Goal: Information Seeking & Learning: Learn about a topic

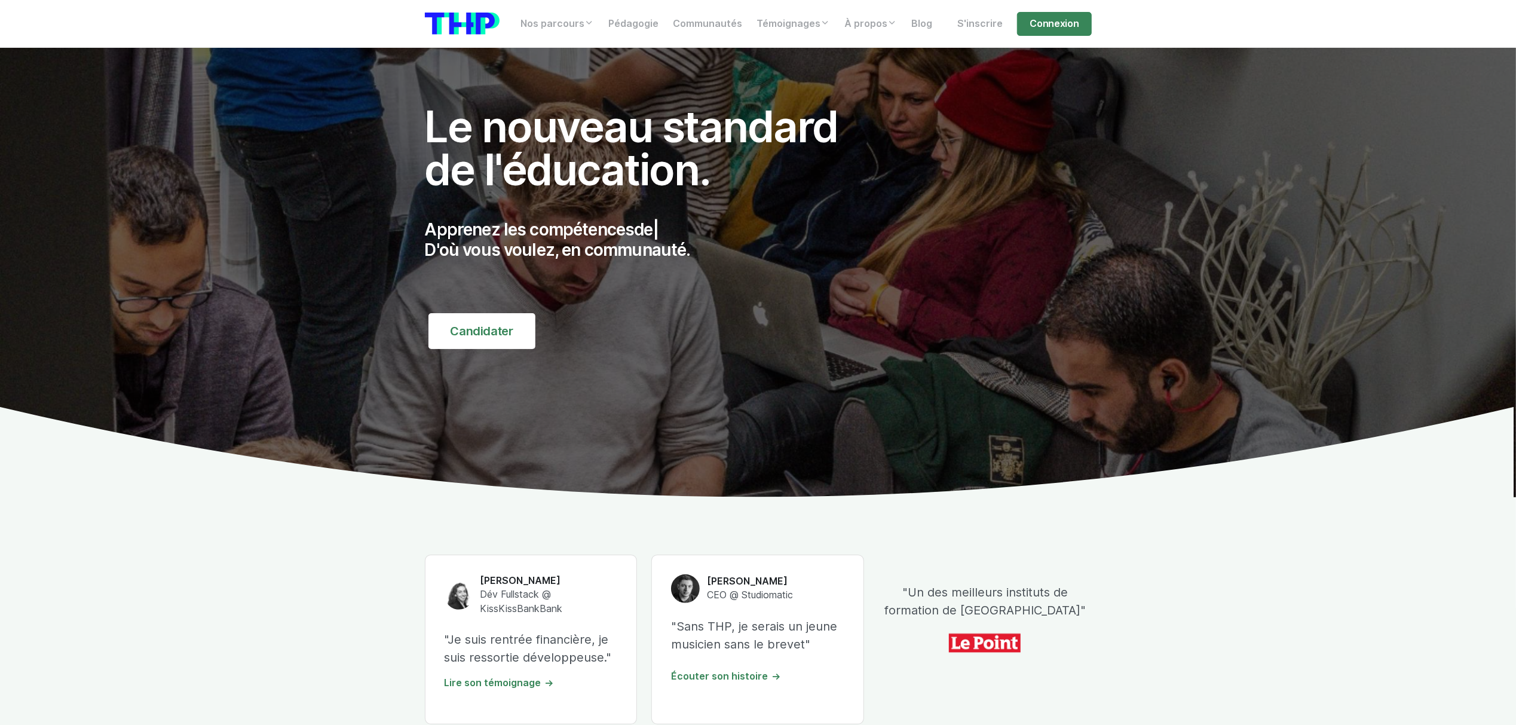
click at [1064, 36] on div "Nos parcours Tous nos parcours index Découvrez votre futur arbre de compétences…" at bounding box center [758, 24] width 681 height 28
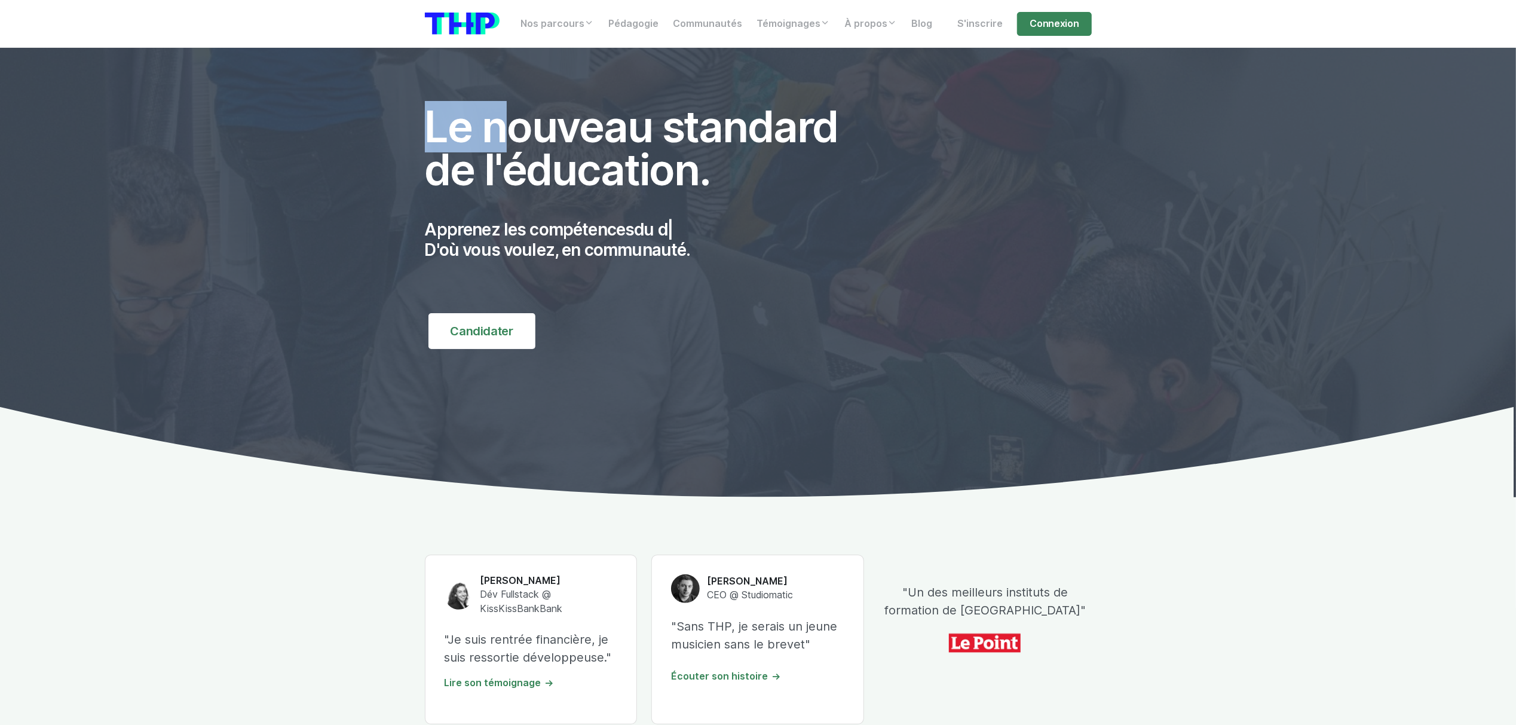
click at [1064, 36] on div "Nos parcours Tous nos parcours index Découvrez votre futur arbre de compétences…" at bounding box center [758, 24] width 681 height 28
click at [1064, 33] on link "Connexion" at bounding box center [1054, 24] width 74 height 24
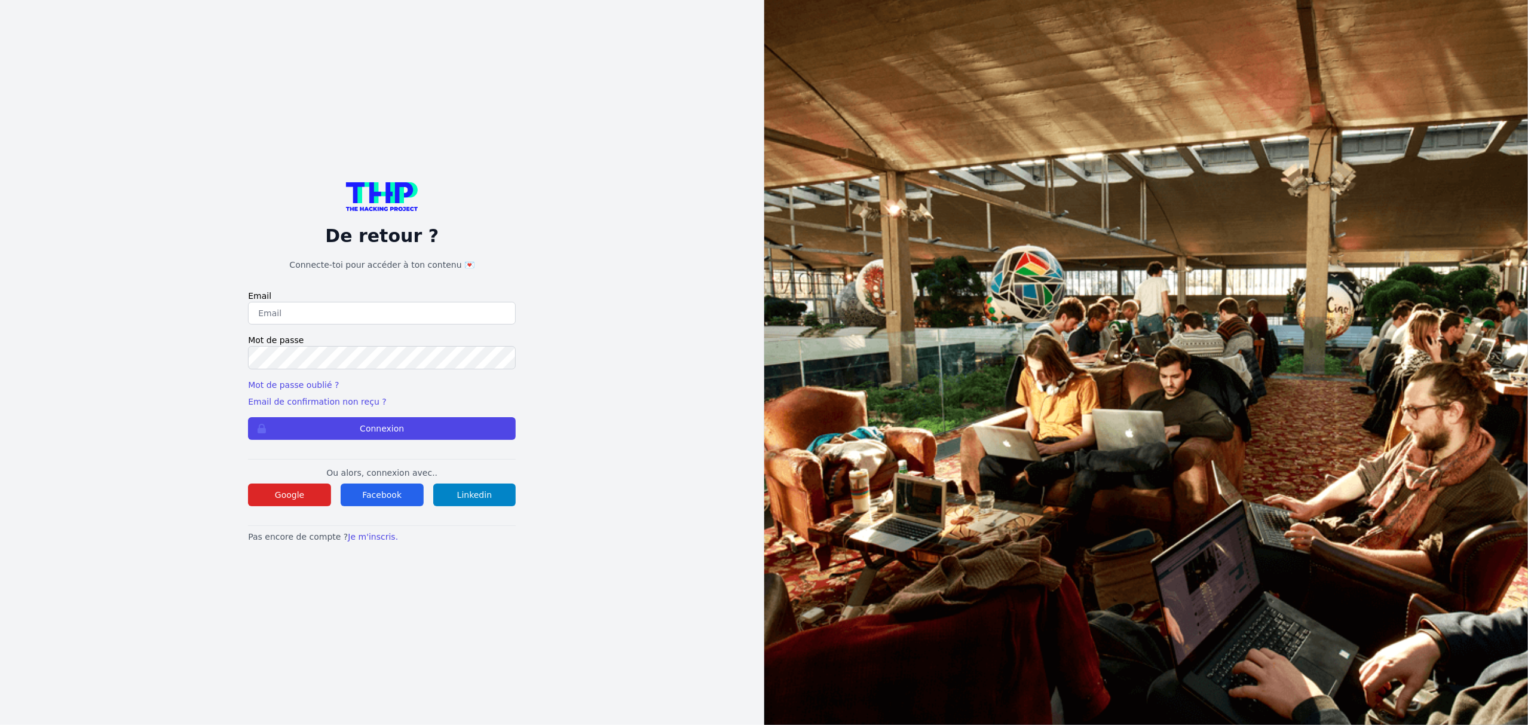
click at [343, 318] on input "email" at bounding box center [382, 313] width 268 height 23
type input "lucas.mrda@outlook.fr"
click at [311, 422] on button "Connexion" at bounding box center [382, 428] width 268 height 23
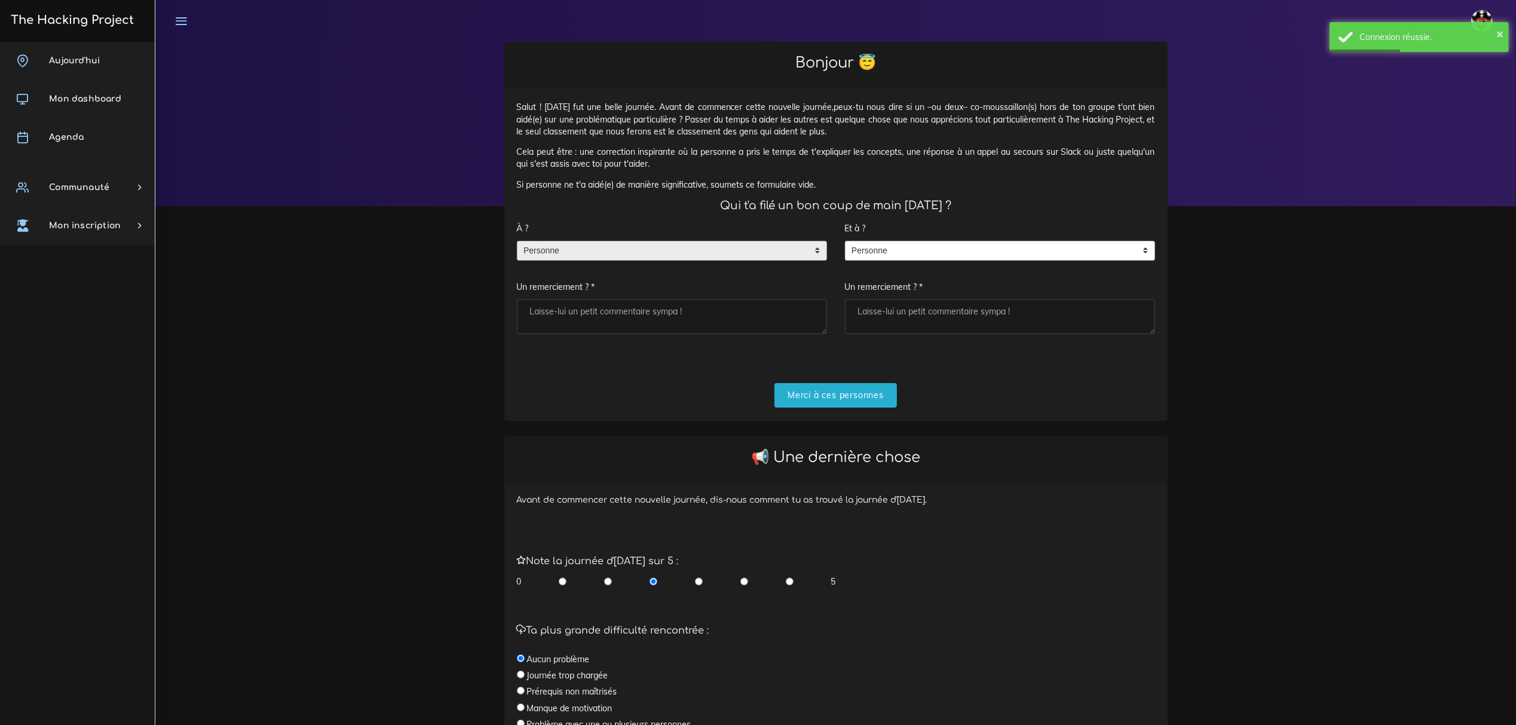
click at [685, 247] on span "Personne" at bounding box center [662, 250] width 291 height 19
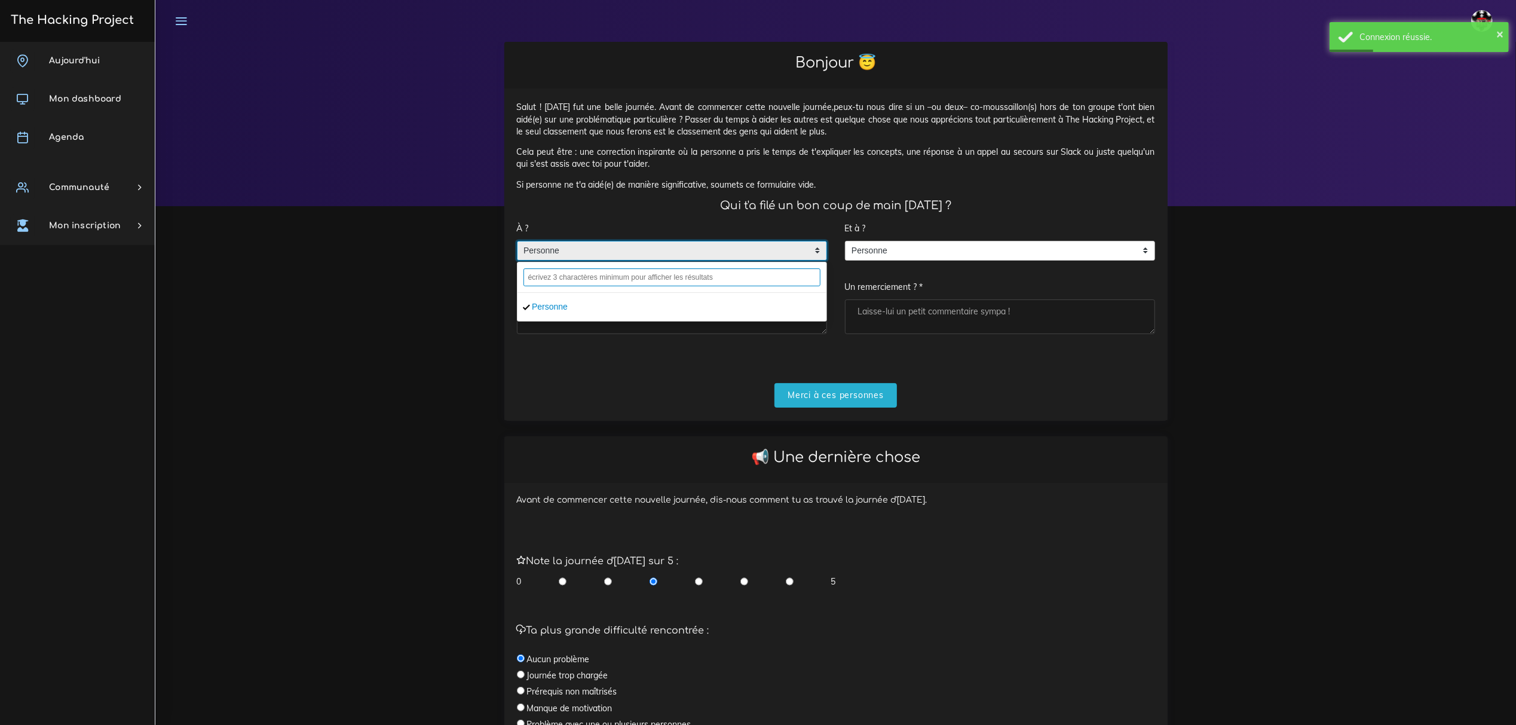
click at [654, 275] on input "text" at bounding box center [671, 277] width 297 height 18
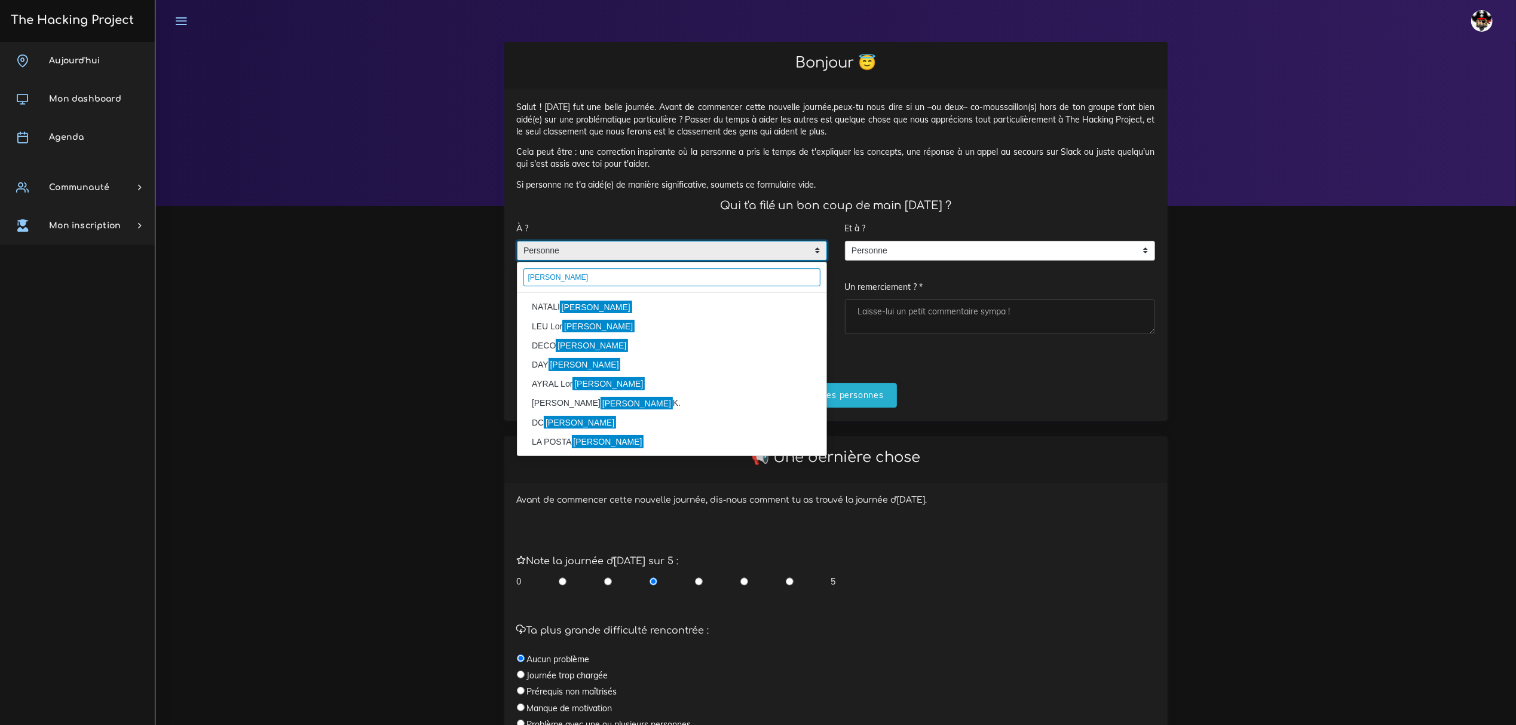
type input "enzo"
click at [598, 311] on li "NATALI Enzo" at bounding box center [671, 307] width 309 height 19
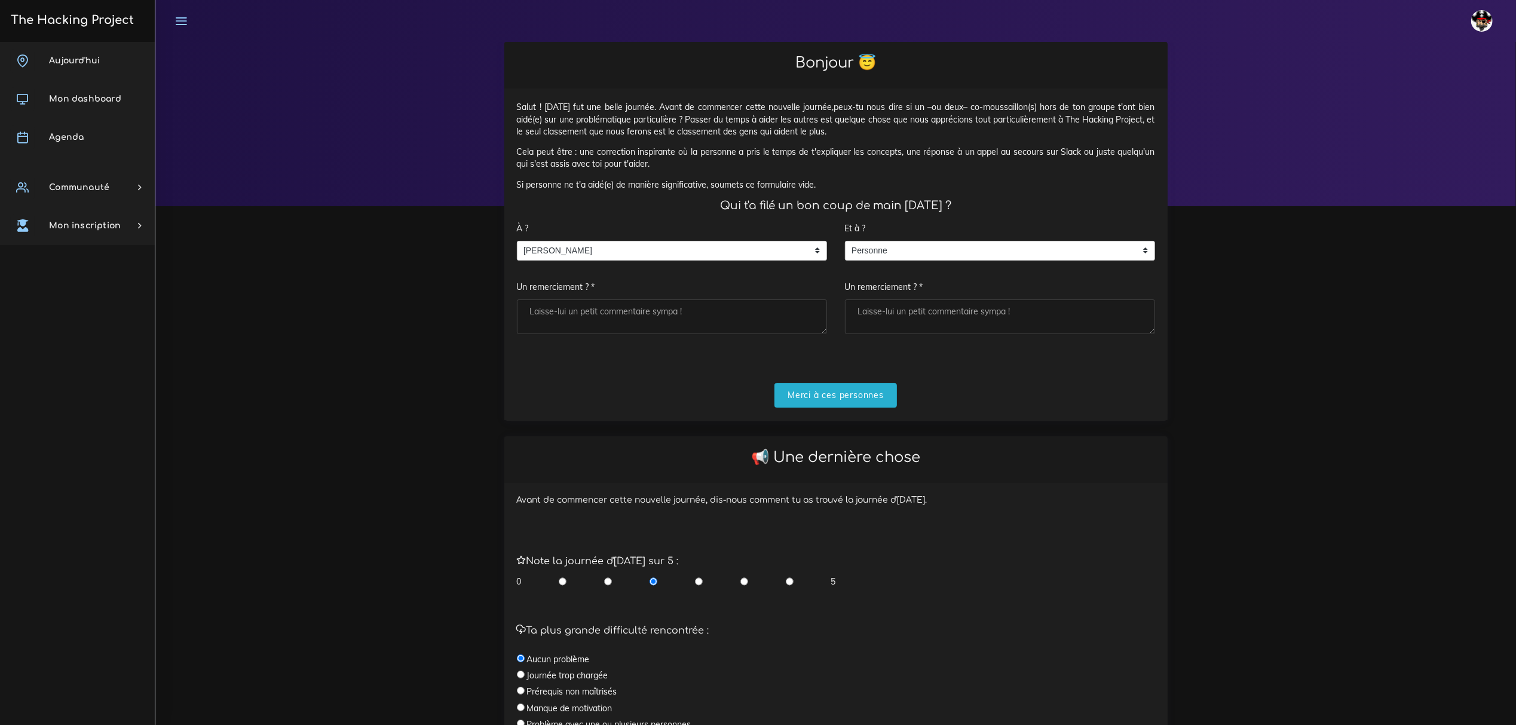
click at [744, 582] on input "radio" at bounding box center [744, 581] width 8 height 12
radio input "true"
click at [825, 400] on input "Merci à ces personnes" at bounding box center [835, 395] width 122 height 24
click at [636, 302] on textarea "Un remerciement ? *" at bounding box center [672, 316] width 310 height 35
type textarea "le boss"
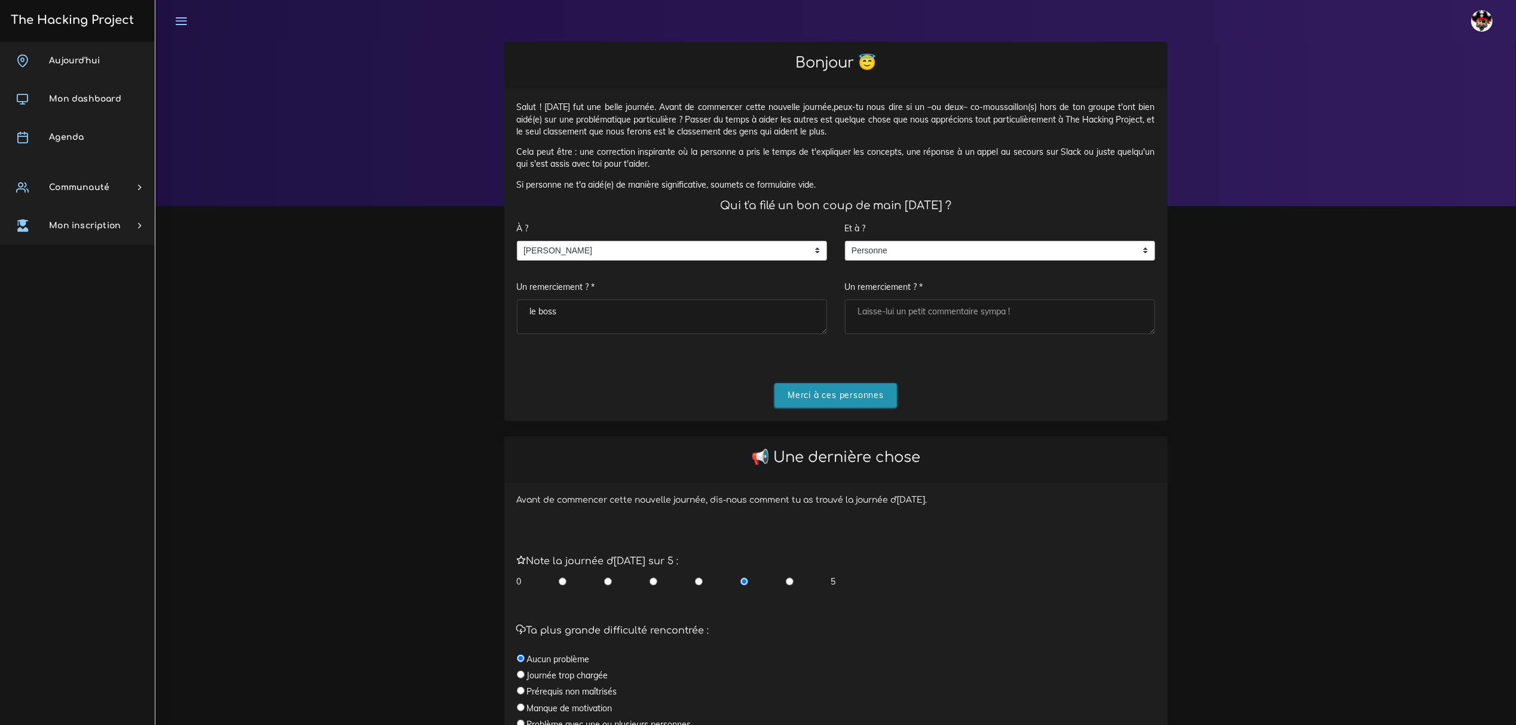
click at [831, 393] on input "Merci à ces personnes" at bounding box center [835, 395] width 122 height 24
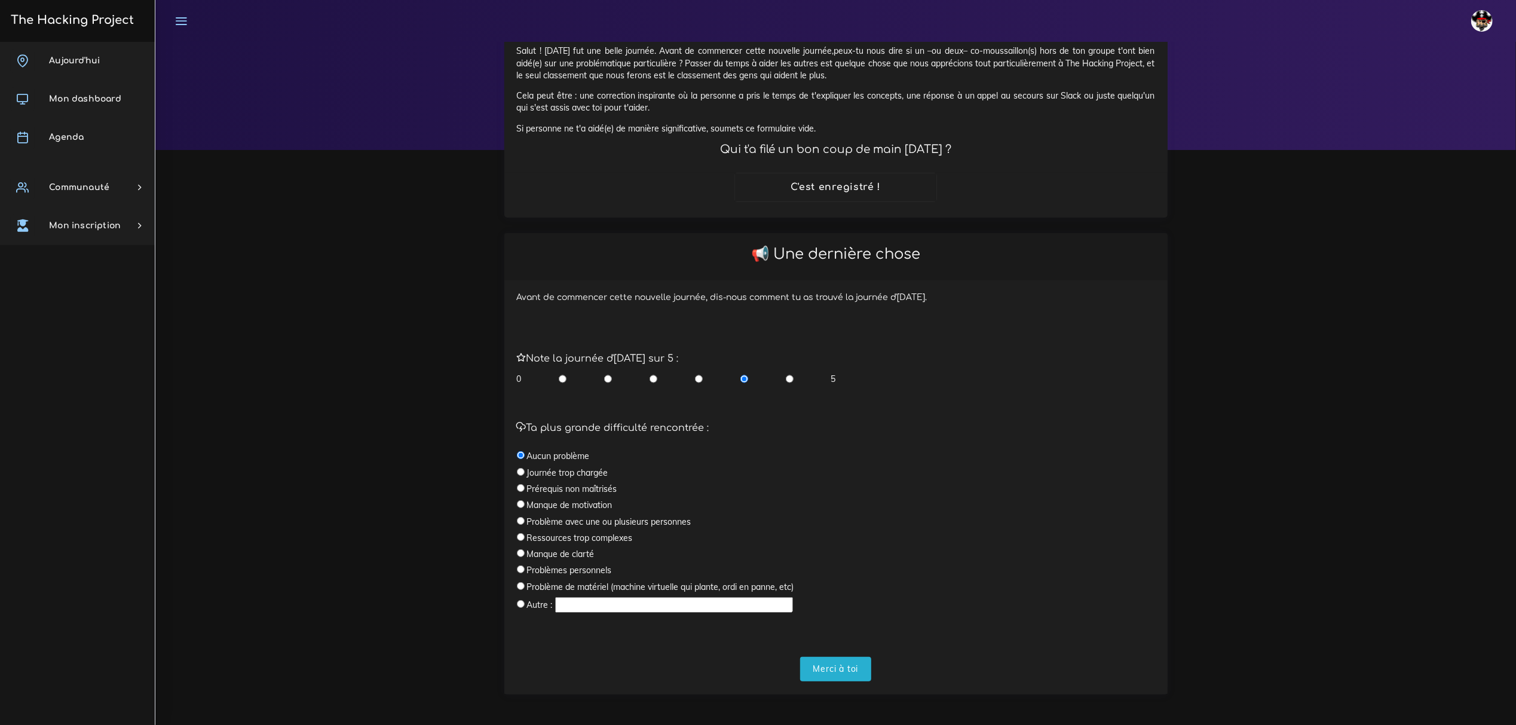
scroll to position [60, 0]
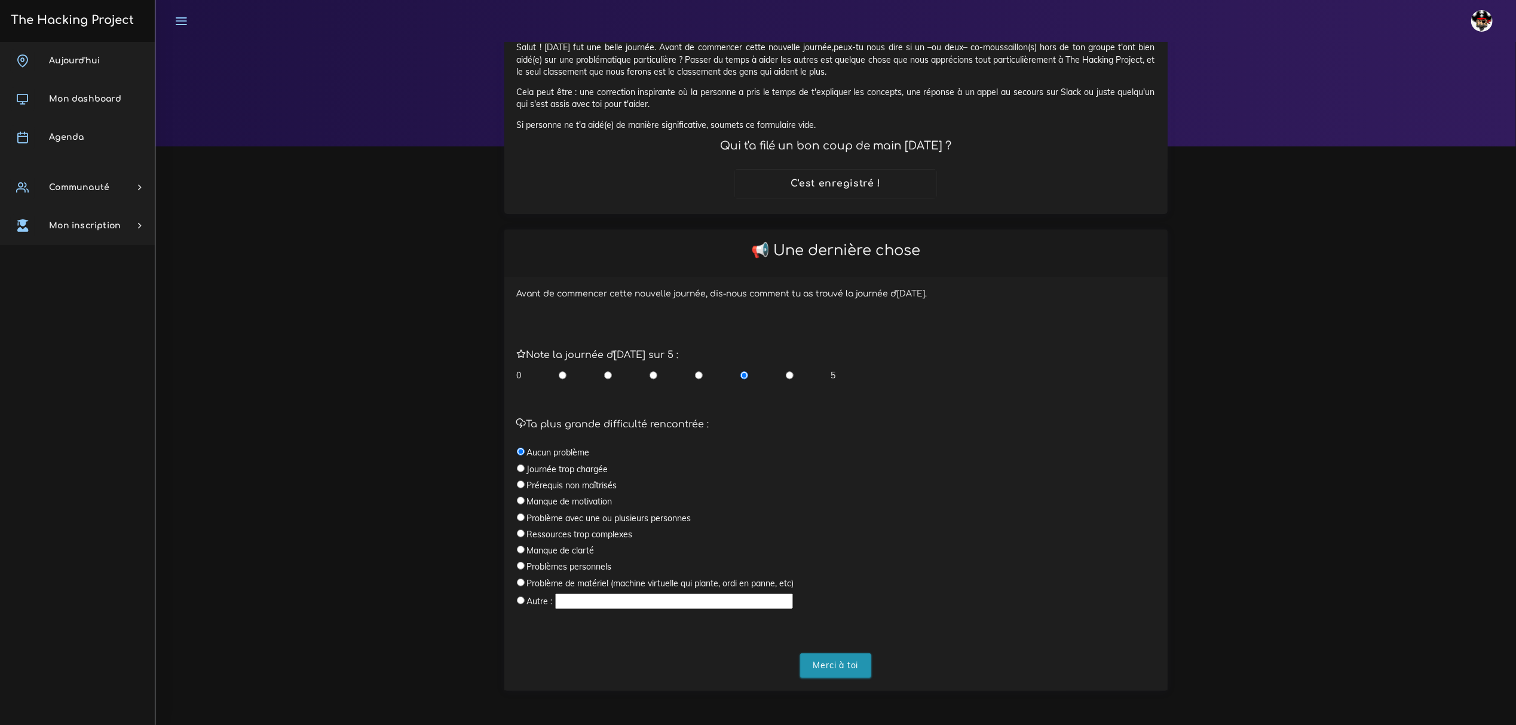
click at [828, 670] on input "Merci à toi" at bounding box center [836, 665] width 72 height 24
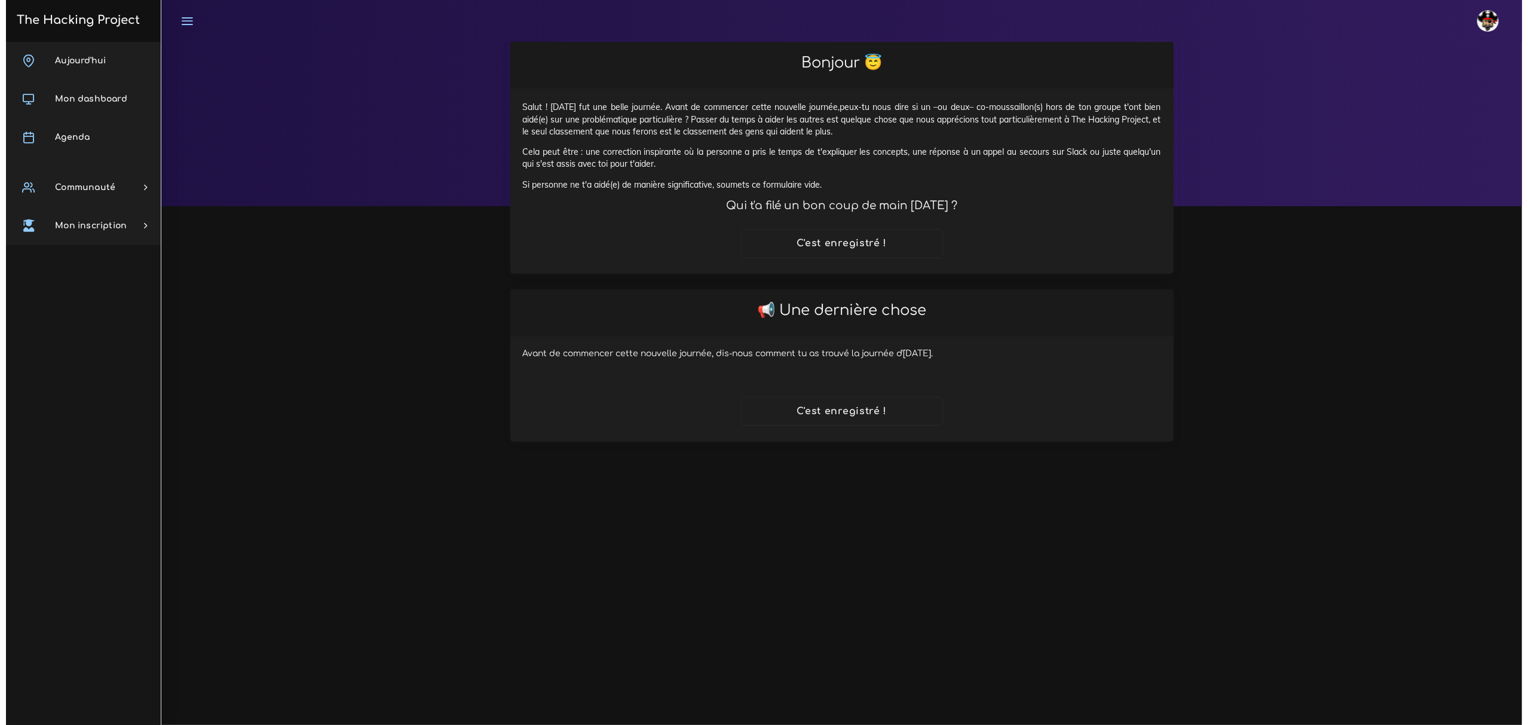
scroll to position [0, 0]
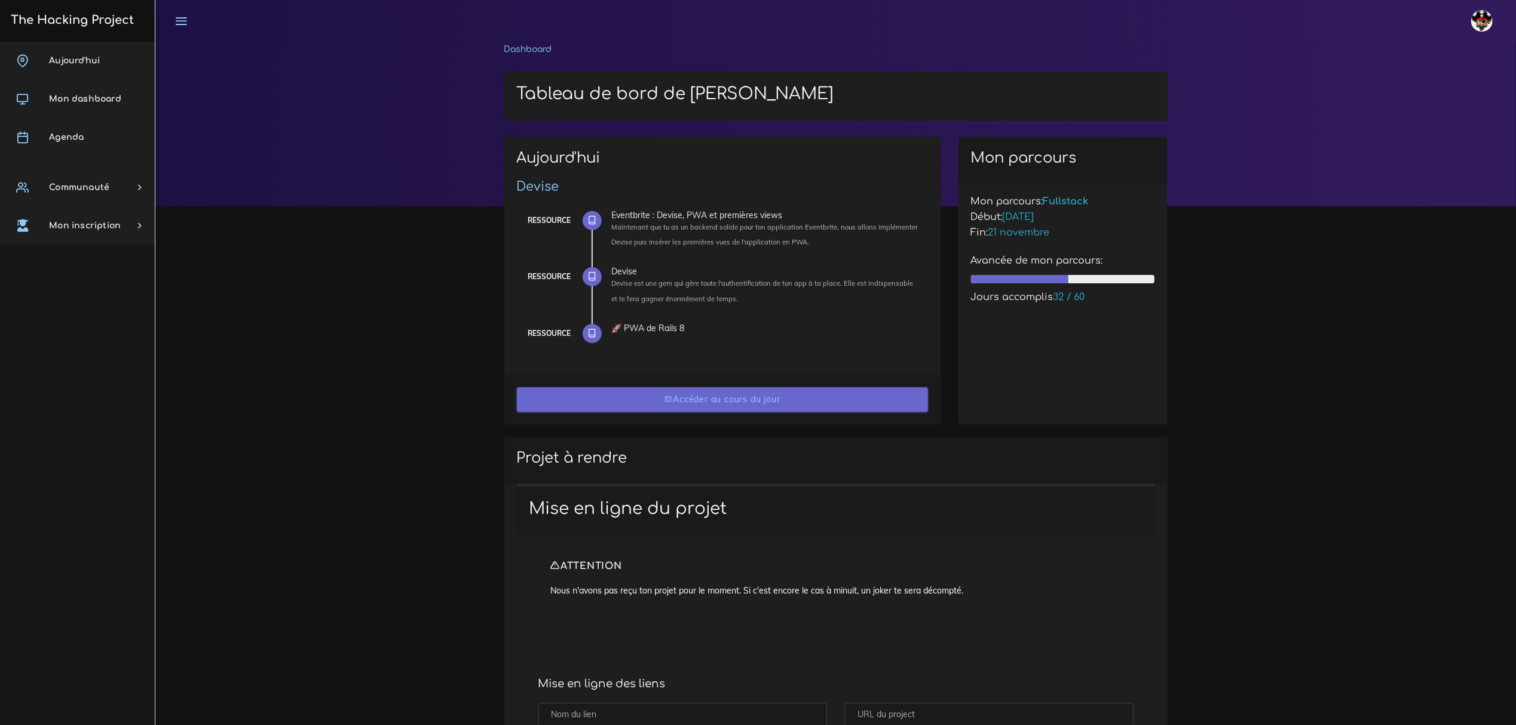
click at [784, 404] on link "Accéder au cours du jour" at bounding box center [722, 399] width 411 height 24
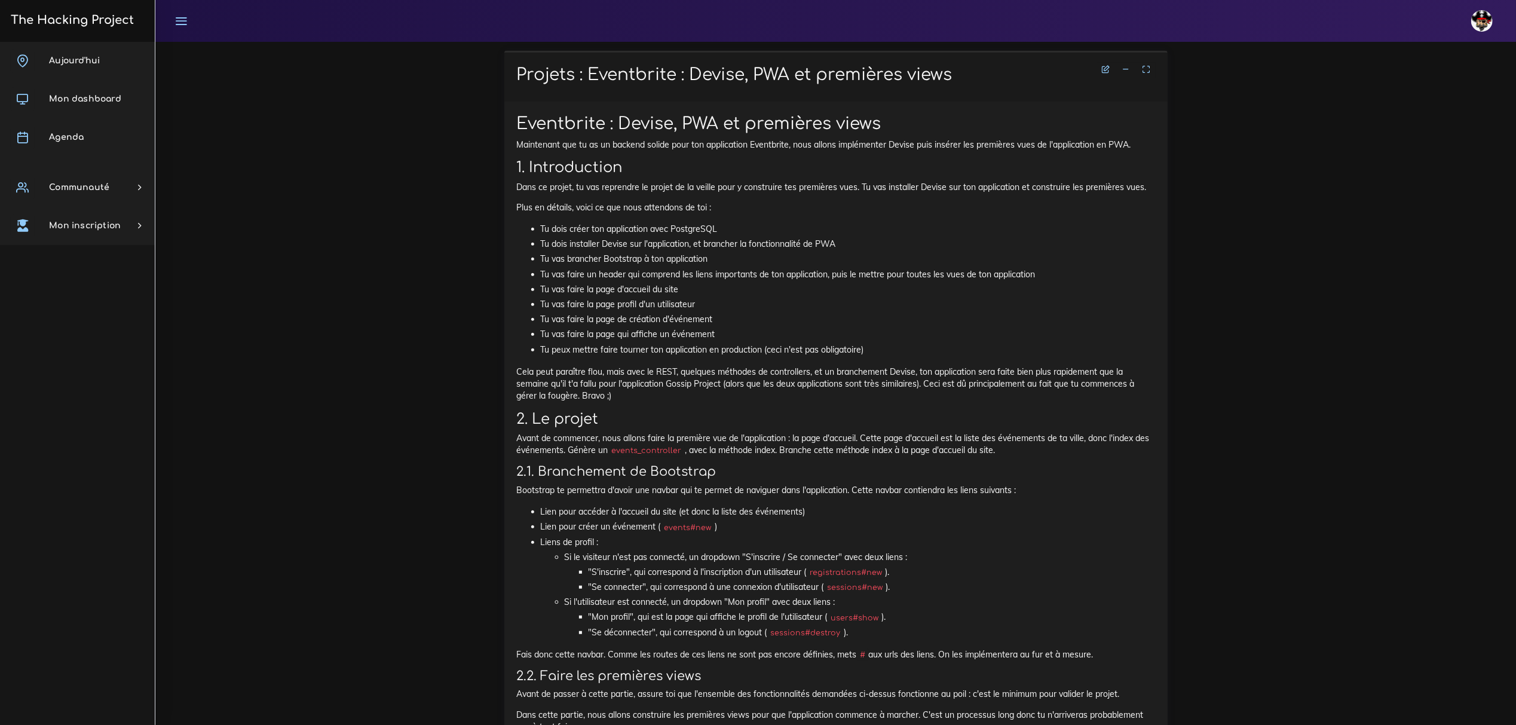
scroll to position [557, 0]
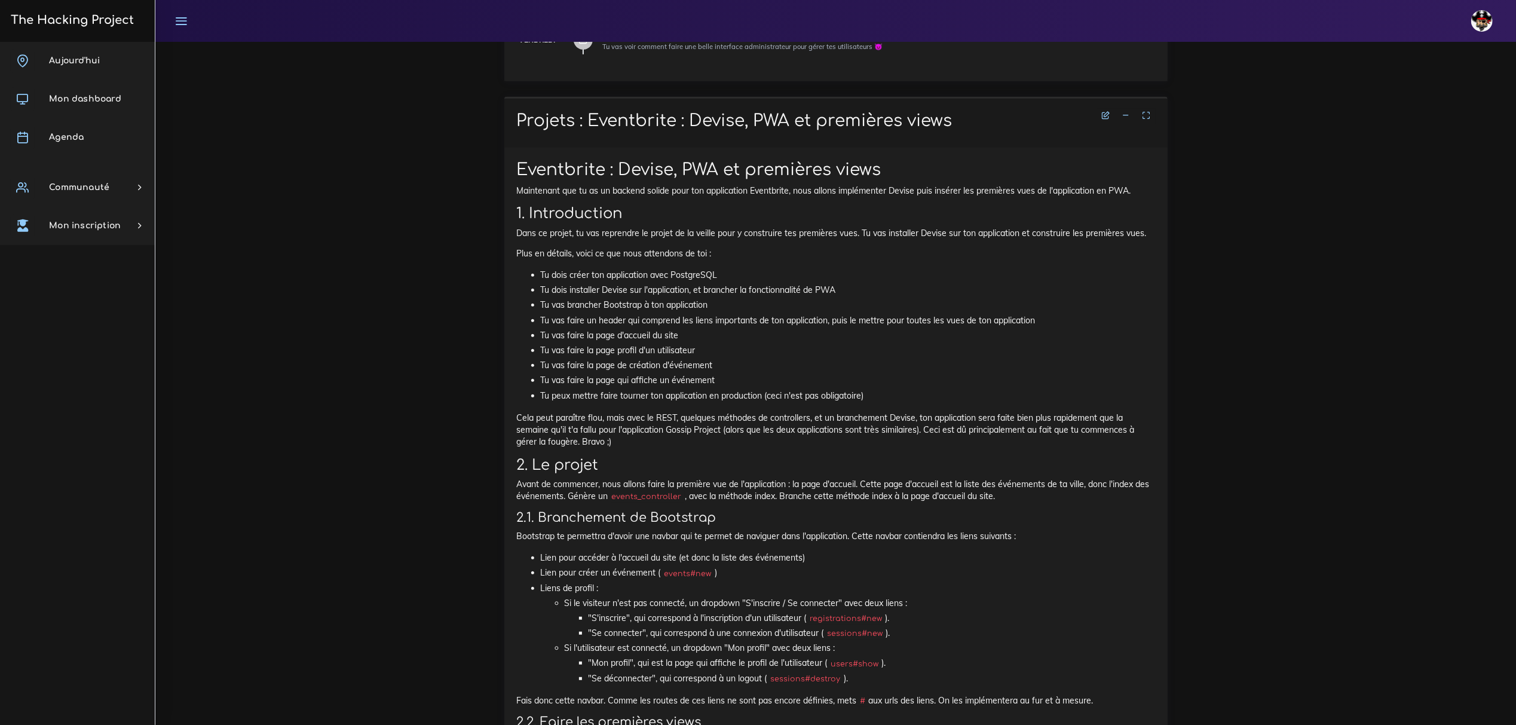
click at [1126, 117] on icon at bounding box center [1126, 115] width 8 height 8
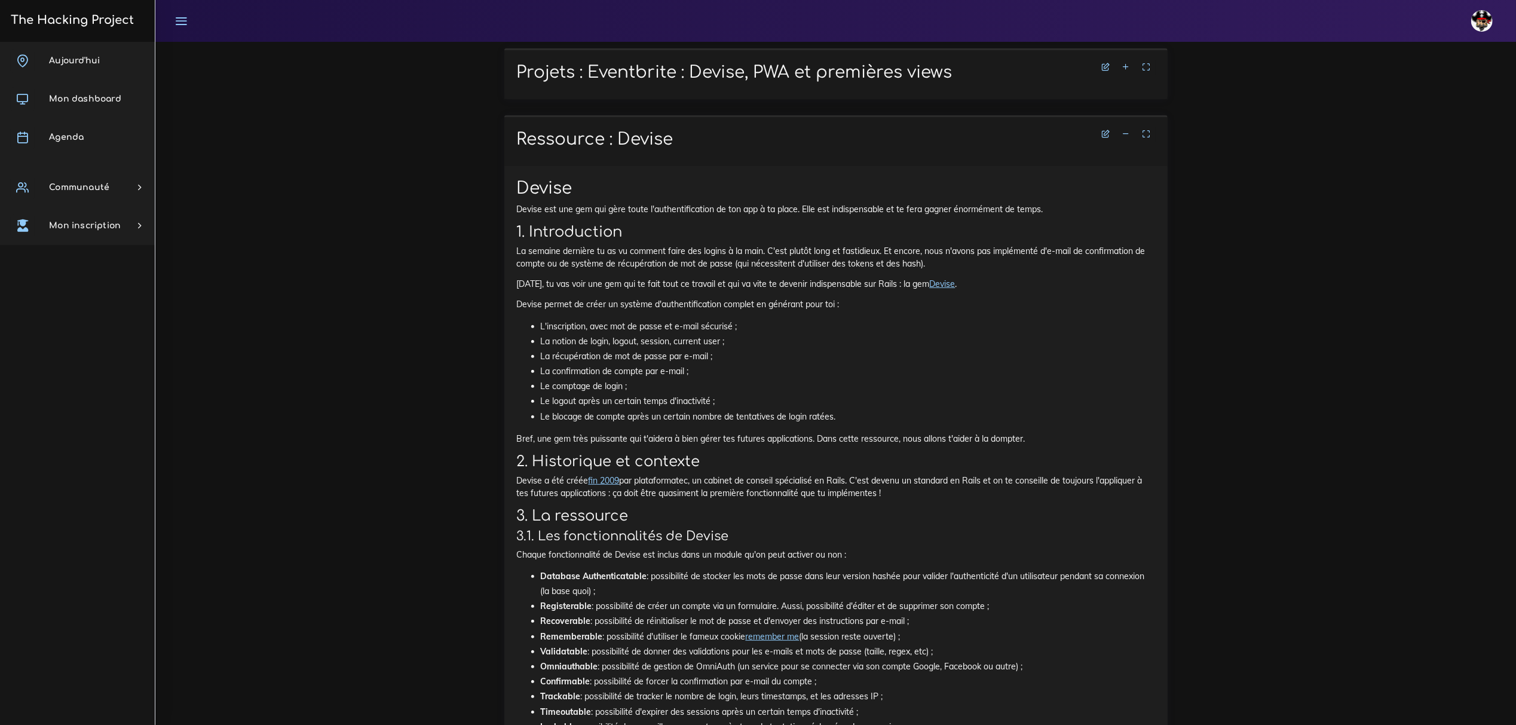
scroll to position [637, 0]
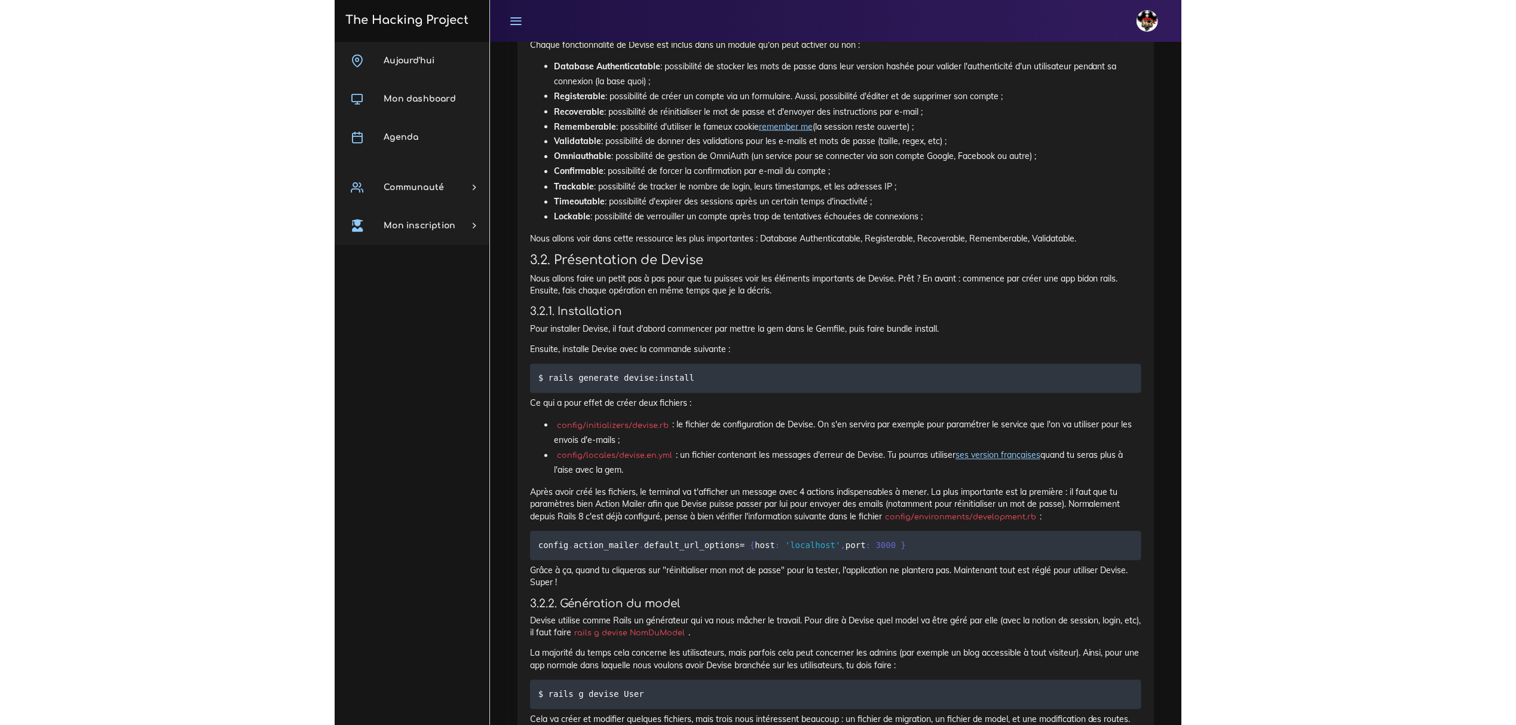
scroll to position [1115, 0]
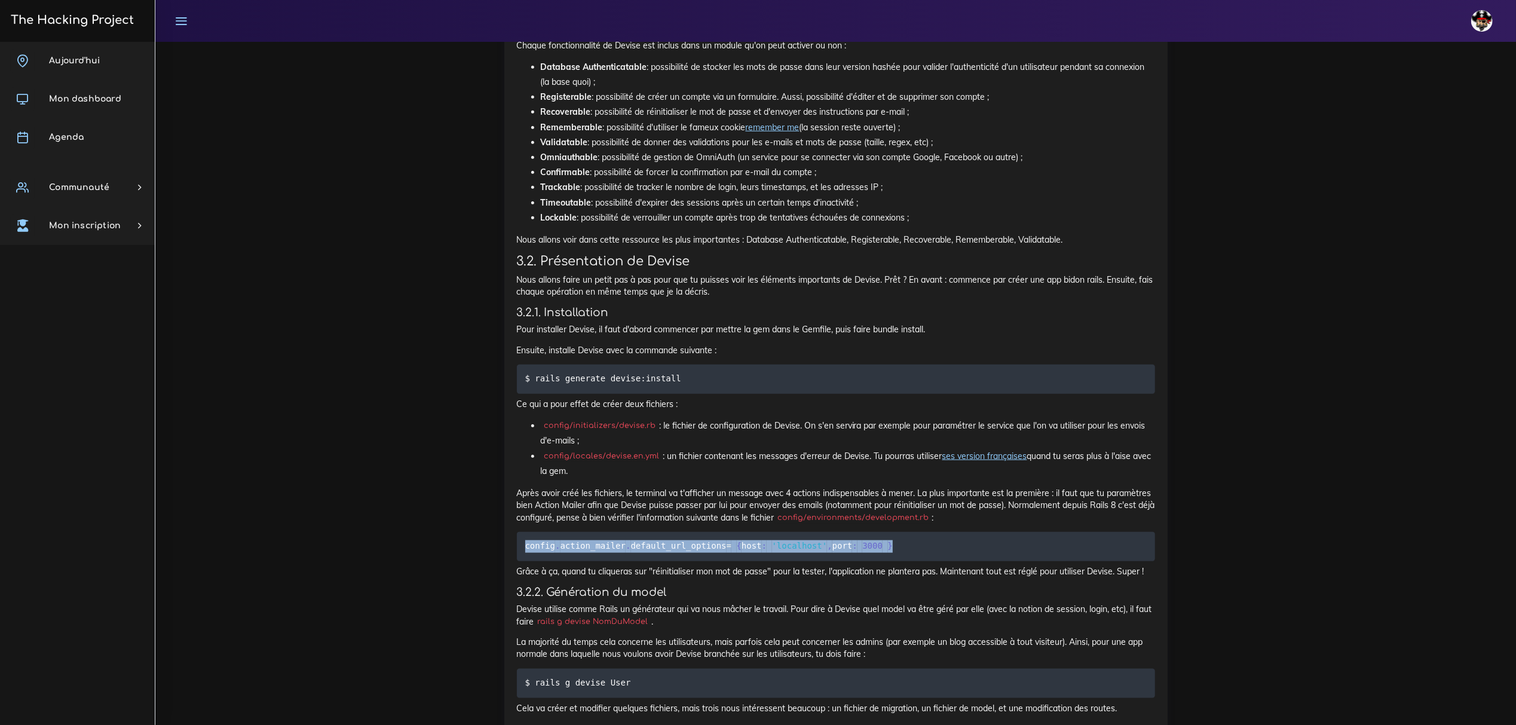
drag, startPoint x: 901, startPoint y: 544, endPoint x: 511, endPoint y: 550, distance: 389.6
copy code "config . action_mailer . default_url_options = { host : 'localhost' , port : 30…"
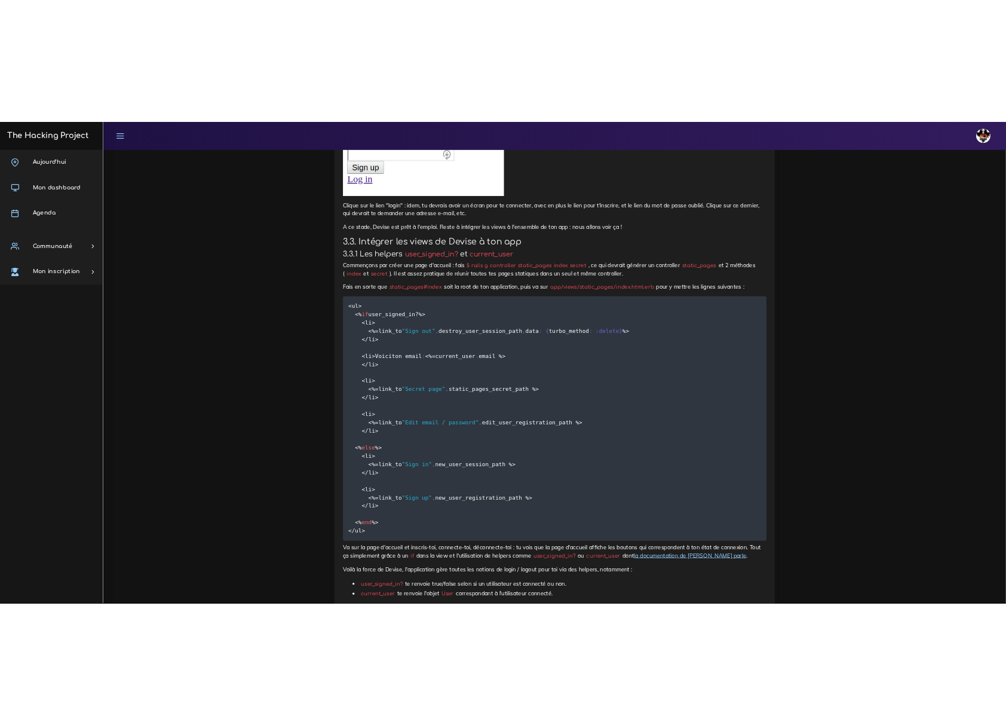
scroll to position [3664, 0]
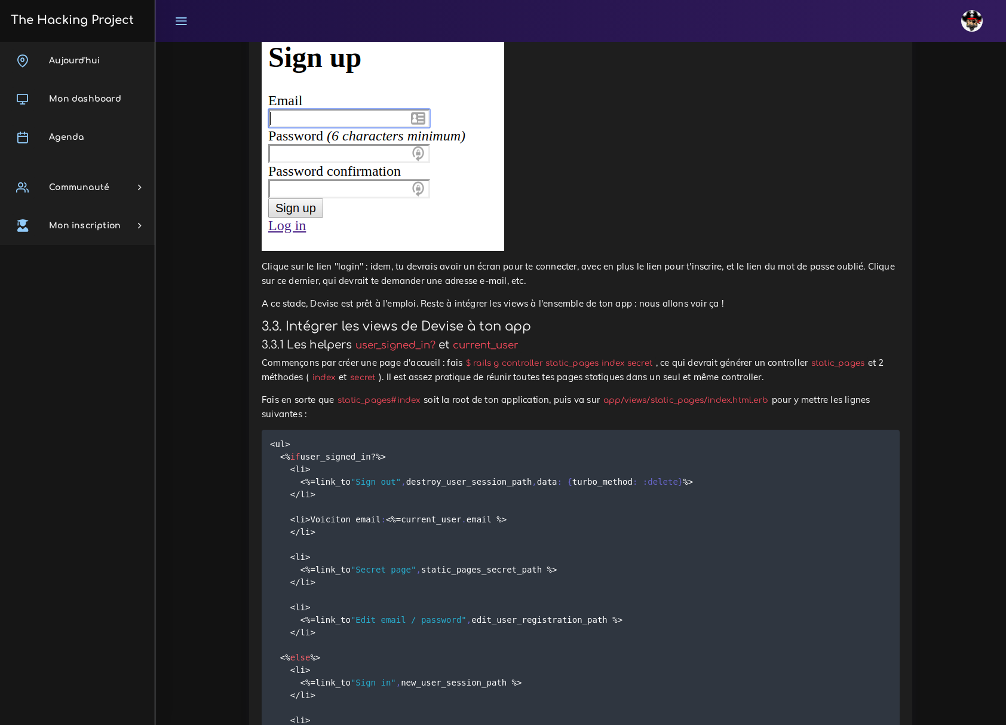
drag, startPoint x: 723, startPoint y: 221, endPoint x: 666, endPoint y: 219, distance: 57.4
copy code "/users/sign_up"
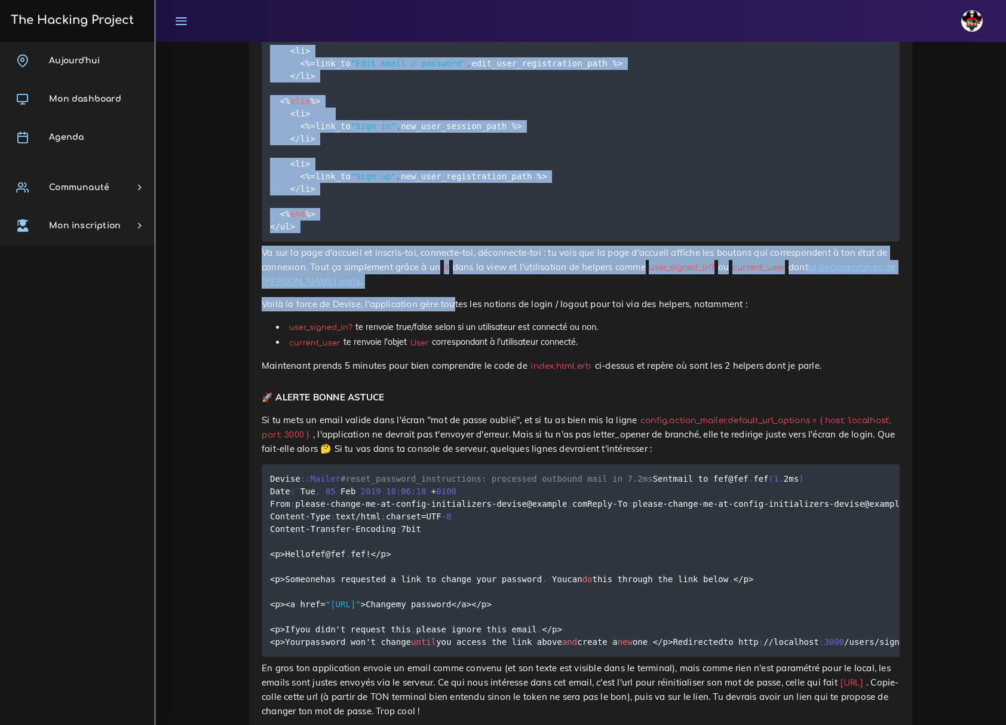
scroll to position [4222, 0]
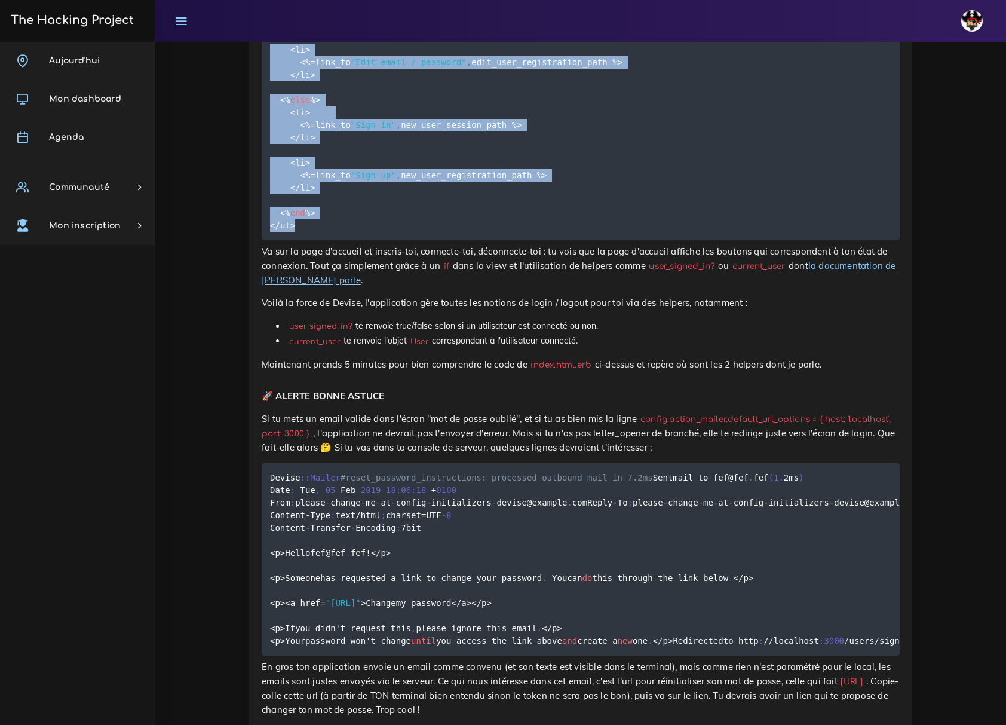
drag, startPoint x: 266, startPoint y: 404, endPoint x: 358, endPoint y: 443, distance: 99.9
click at [357, 240] on pre "<ul> <% if user_signed_in ? %> <li> <% = link_to "Sign out" , destroy_user_sess…" at bounding box center [581, 56] width 638 height 368
copy code "<ul> <% if user_signed_in ? %> <li> <% = link_to "Sign out" , destroy_user_sess…"
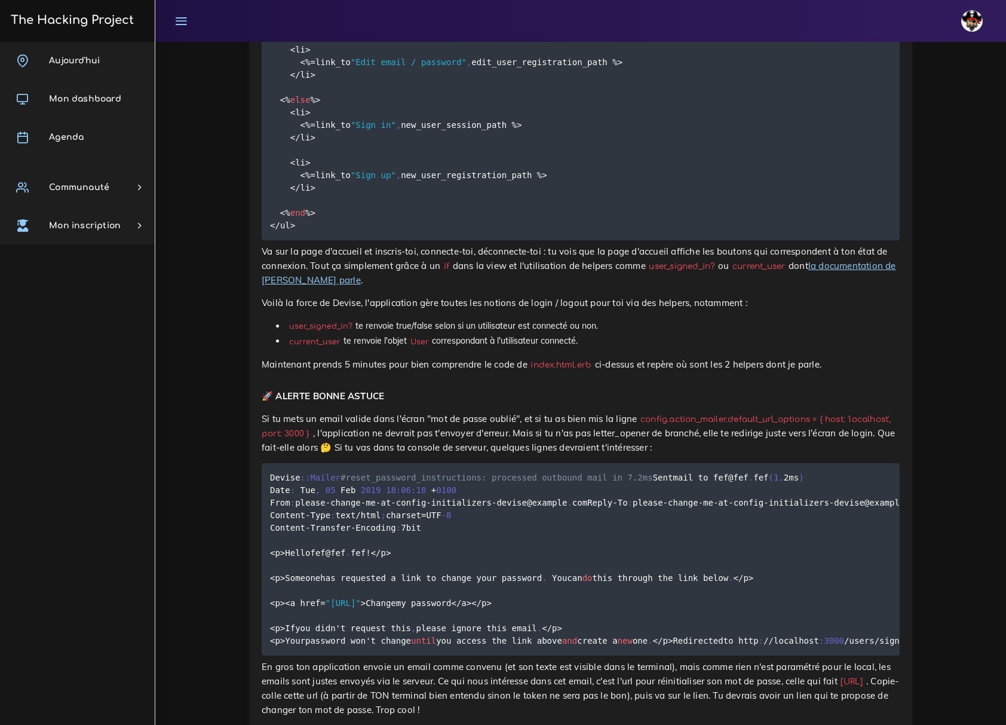
click at [231, 471] on div "Dashboard Fullstack web Rails avancé Devise Hey psst On a quelques questions 😇 …" at bounding box center [580, 29] width 851 height 8418
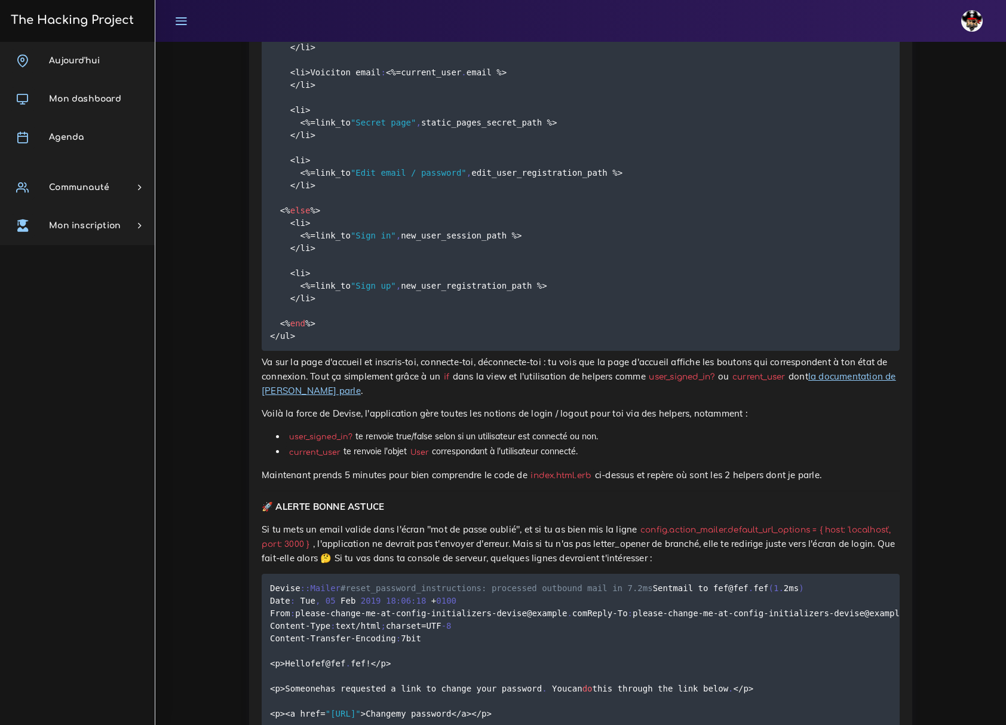
scroll to position [3983, 0]
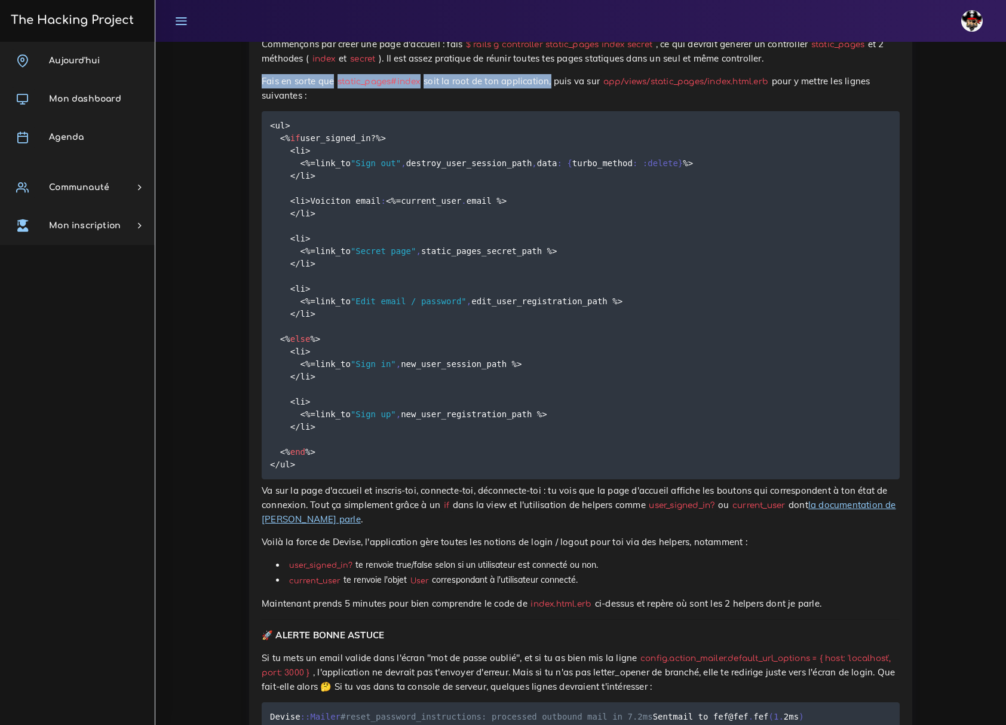
drag, startPoint x: 261, startPoint y: 294, endPoint x: 527, endPoint y: 294, distance: 266.5
copy p "Fais en sorte que static_pages#index soit la root de ton application"
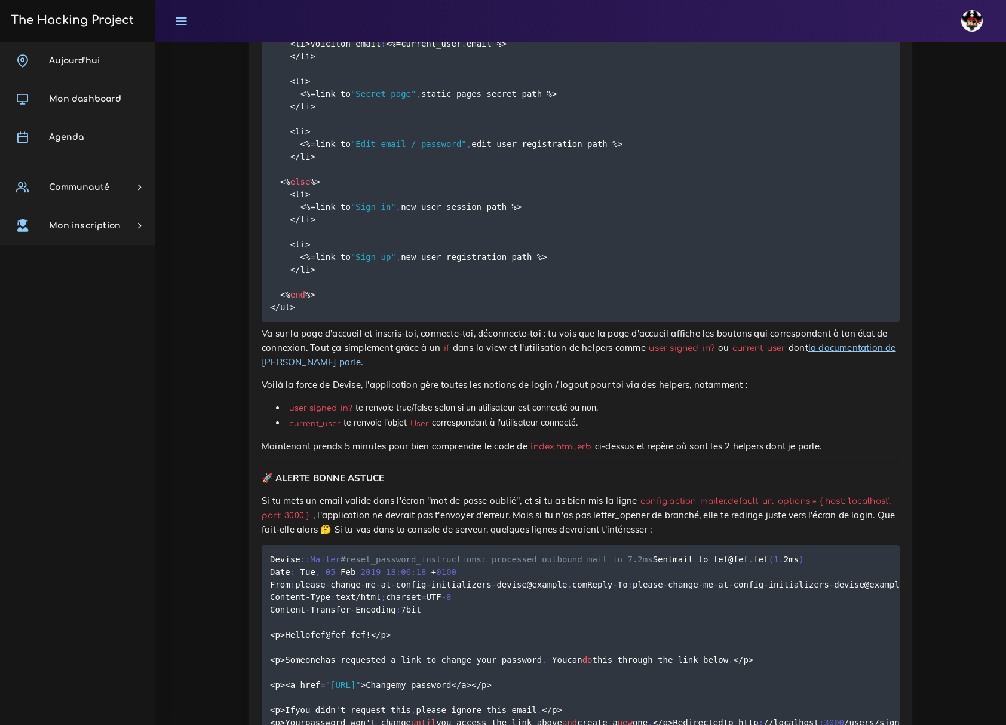
scroll to position [4142, 0]
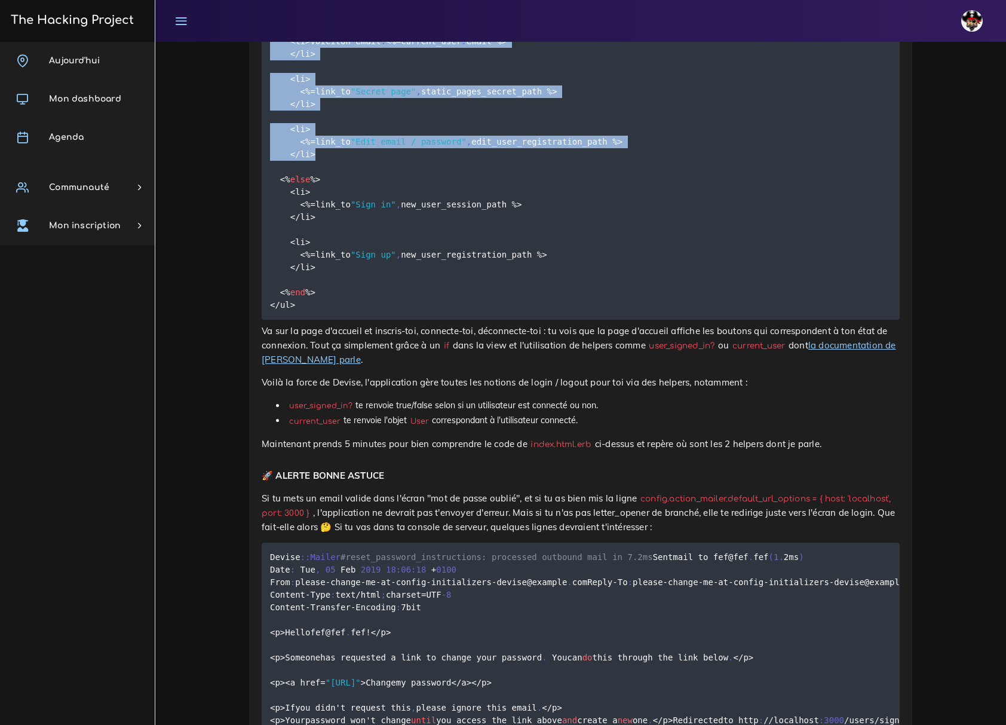
drag, startPoint x: 654, startPoint y: 355, endPoint x: 283, endPoint y: 180, distance: 410.0
click at [283, 180] on pre "<ul> <% if user_signed_in ? %> <li> <% = link_to "Sign out" , destroy_user_sess…" at bounding box center [581, 136] width 638 height 368
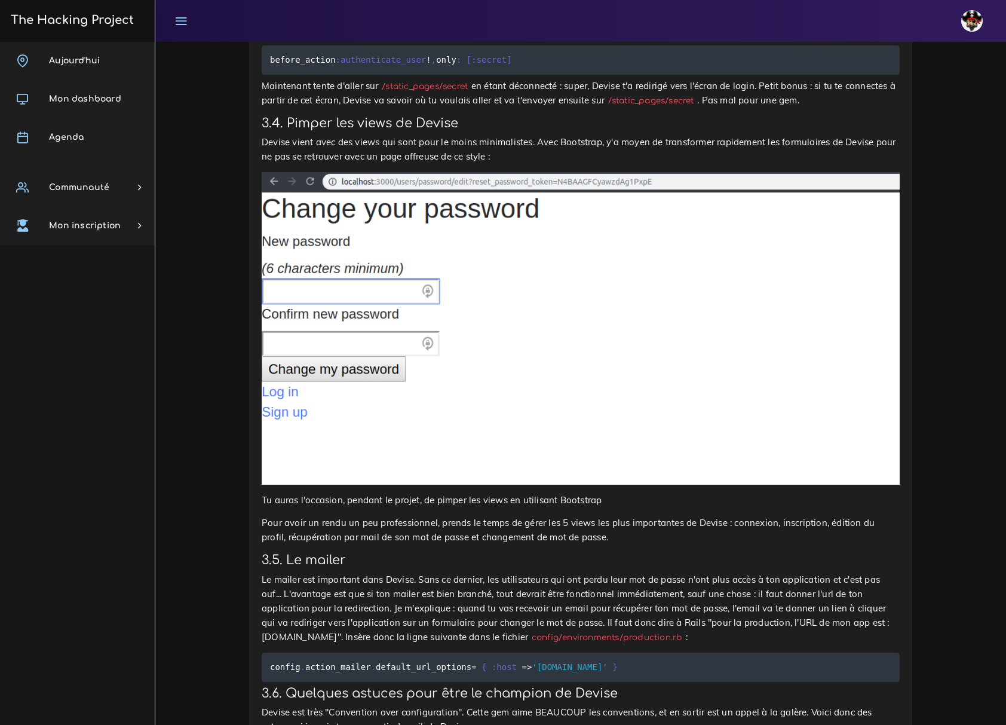
scroll to position [5019, 0]
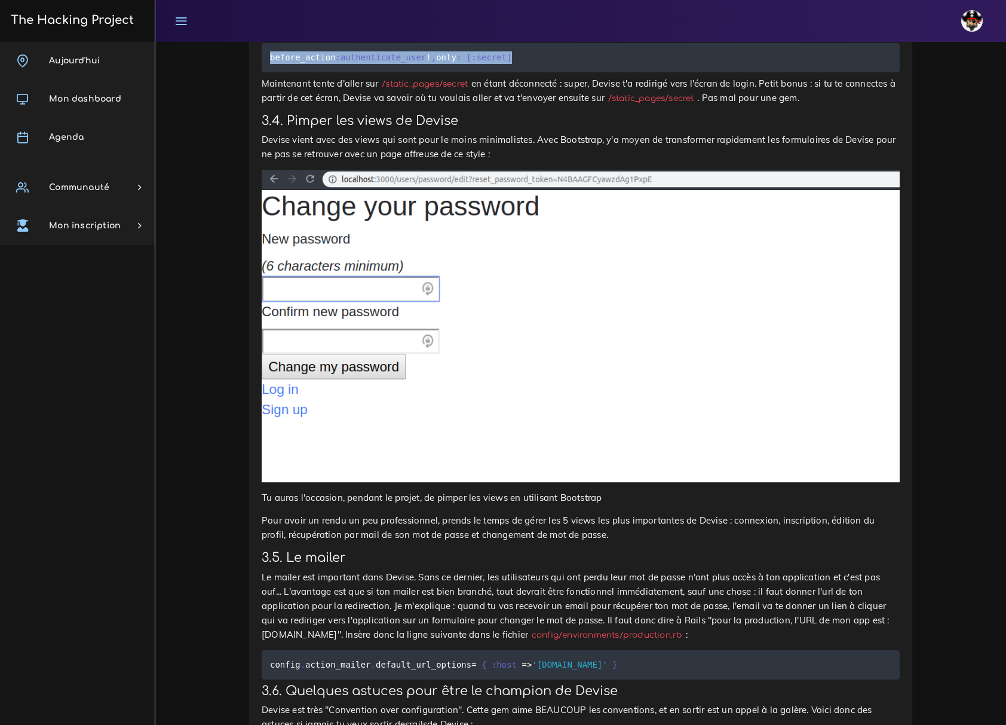
drag, startPoint x: 554, startPoint y: 347, endPoint x: 261, endPoint y: 354, distance: 294.1
copy code "before_action :authenticate_user ! , only : [ :secret ]"
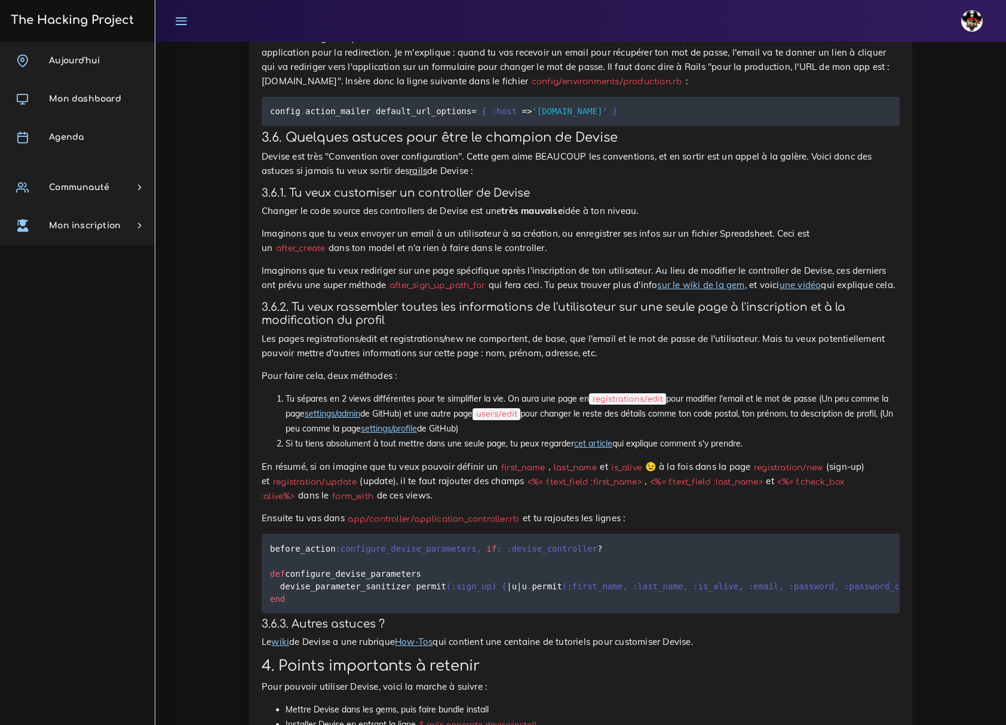
scroll to position [5576, 0]
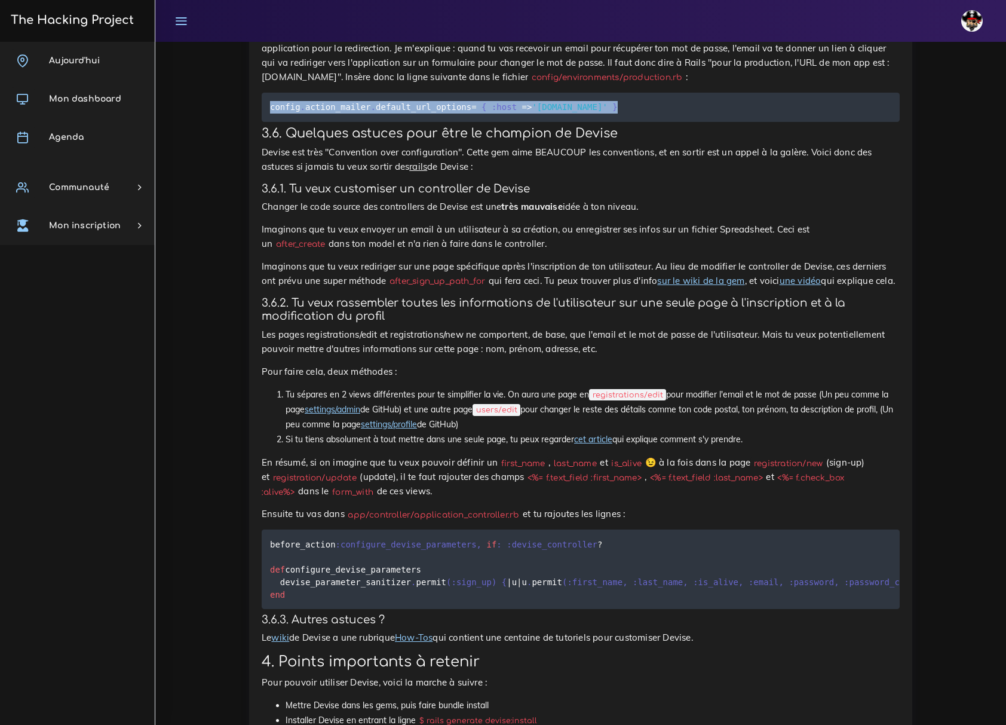
drag, startPoint x: 643, startPoint y: 369, endPoint x: 254, endPoint y: 367, distance: 389.6
copy code "config . action_mailer . default_url_options = { :host = > '[DOMAIN_NAME]' }"
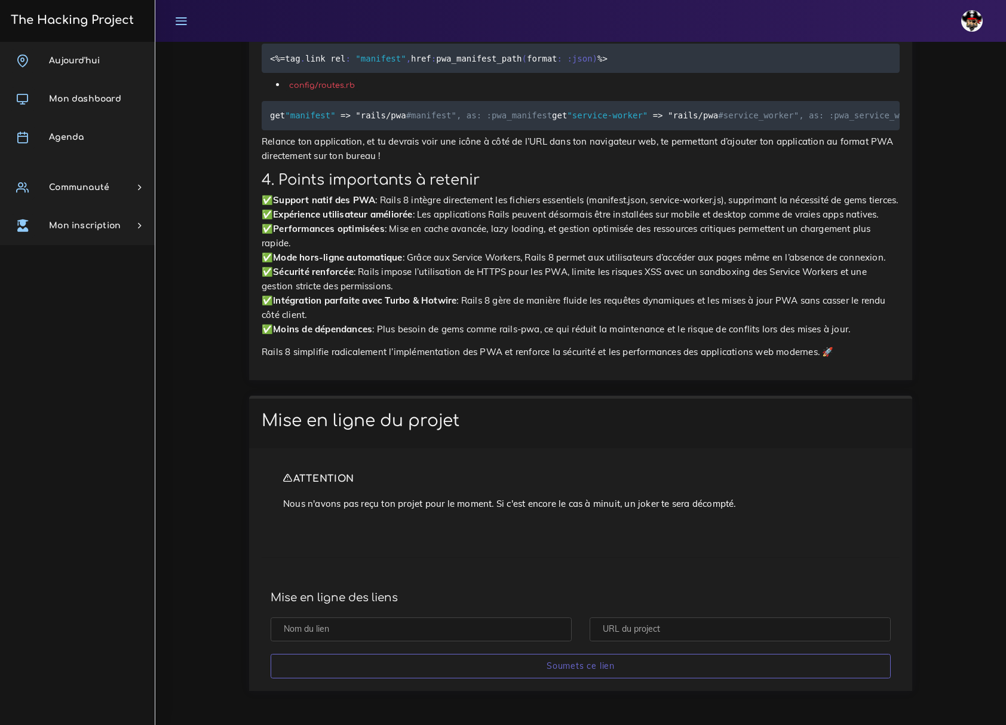
scroll to position [7809, 0]
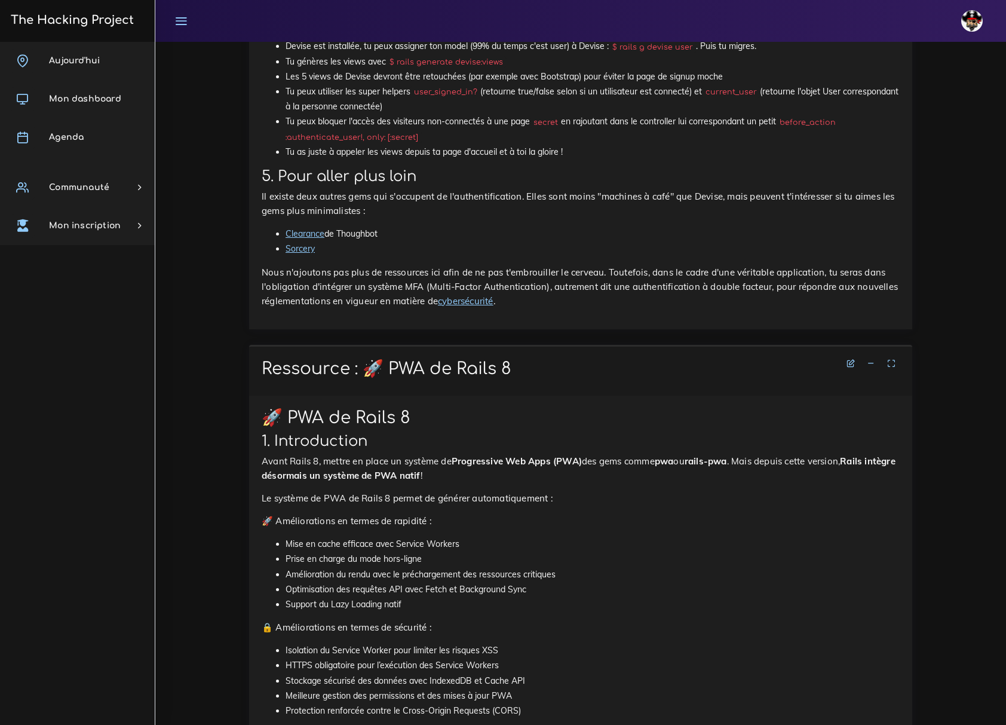
click at [871, 367] on icon at bounding box center [871, 363] width 8 height 8
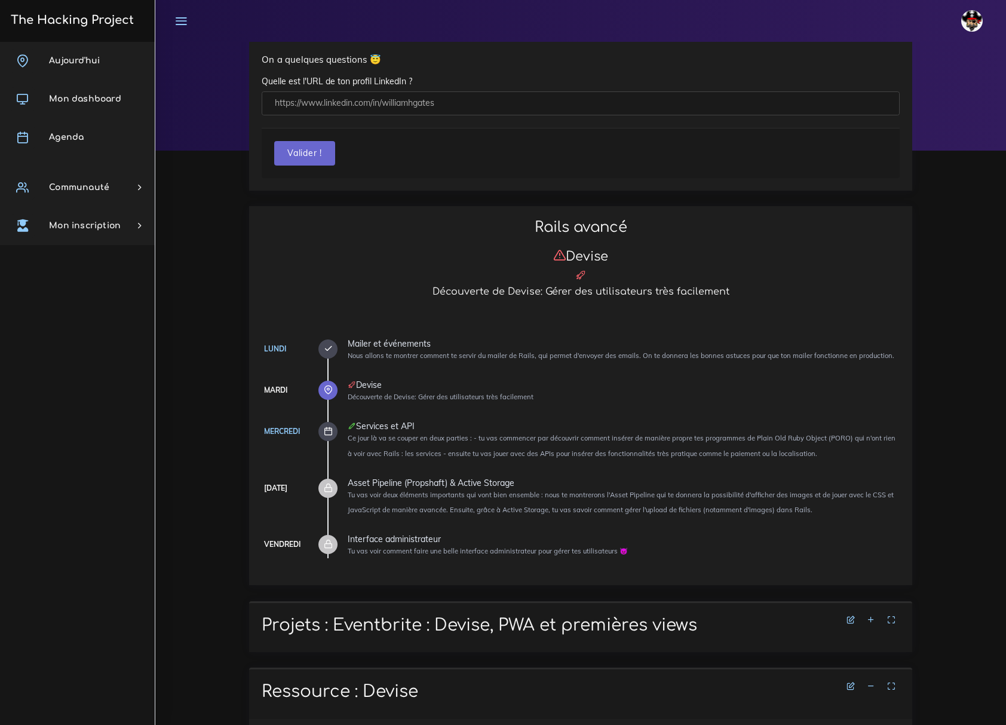
scroll to position [398, 0]
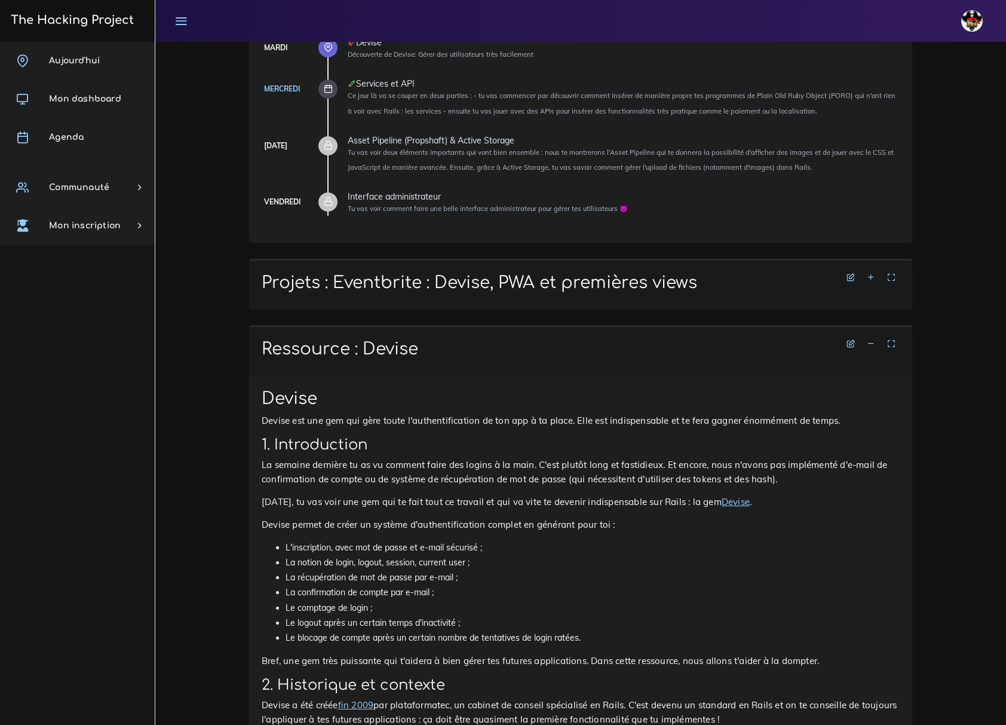
drag, startPoint x: 872, startPoint y: 341, endPoint x: 873, endPoint y: 300, distance: 40.6
click at [871, 340] on icon at bounding box center [871, 343] width 8 height 8
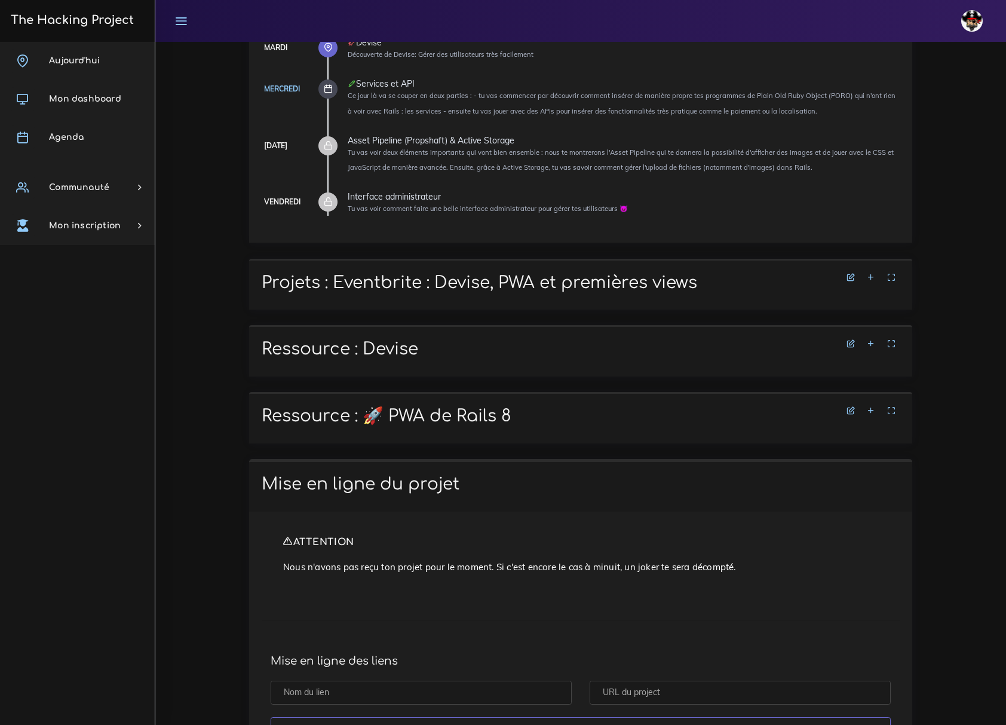
click at [872, 276] on icon at bounding box center [871, 277] width 8 height 8
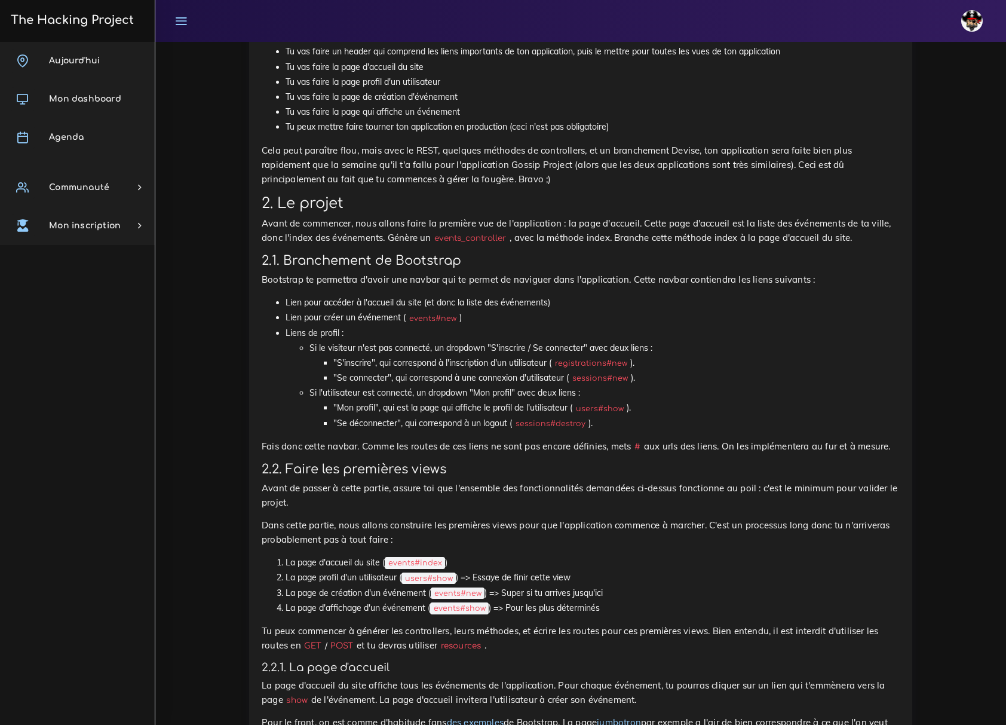
scroll to position [857, 0]
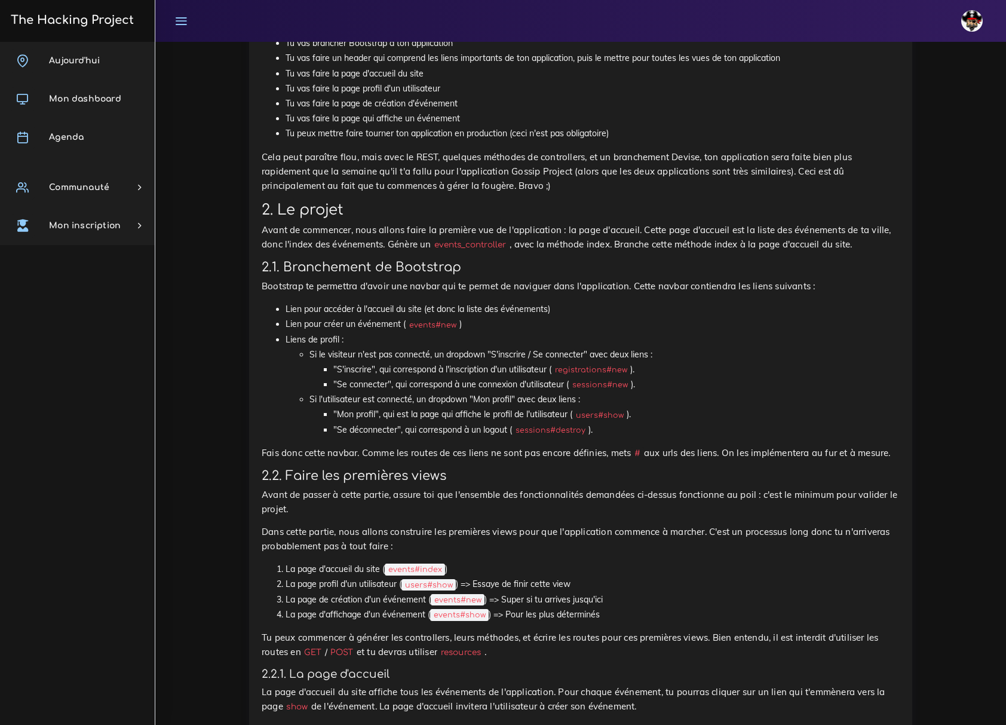
click at [180, 8] on link at bounding box center [181, 21] width 30 height 42
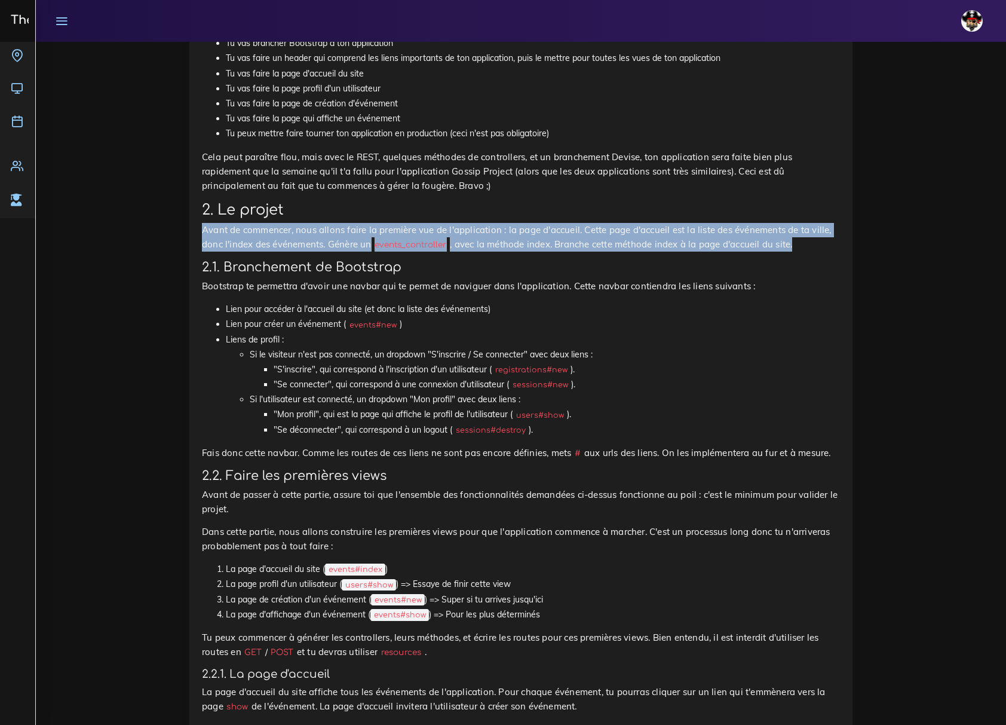
drag, startPoint x: 202, startPoint y: 182, endPoint x: 735, endPoint y: 198, distance: 533.2
click at [735, 223] on p "Avant de commencer, nous allons faire la première vue de l'application : la pag…" at bounding box center [521, 237] width 638 height 29
copy p "Avant de commencer, nous allons faire la première vue de l'application : la pag…"
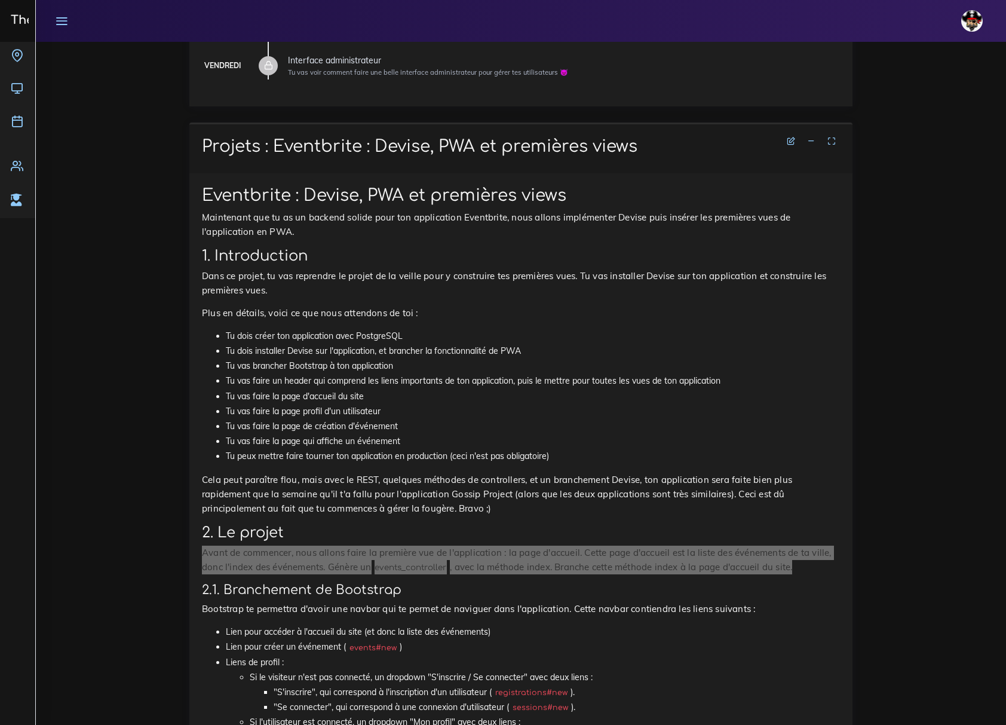
scroll to position [538, 0]
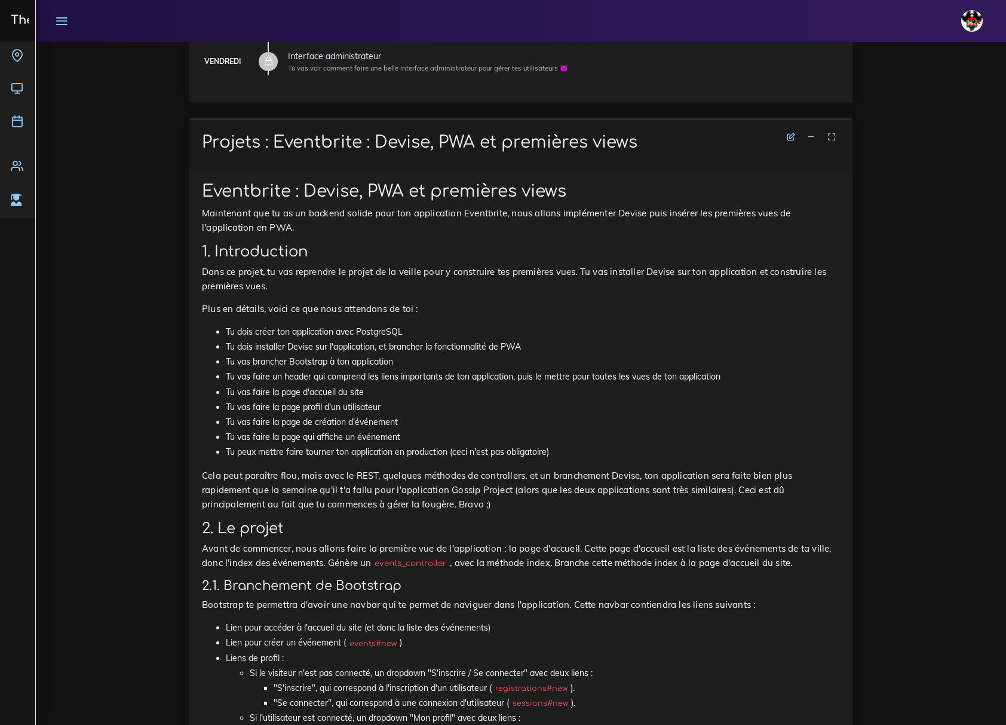
click at [768, 620] on li "Lien pour accéder à l'accueil du site (et donc la liste des événements)" at bounding box center [533, 627] width 614 height 15
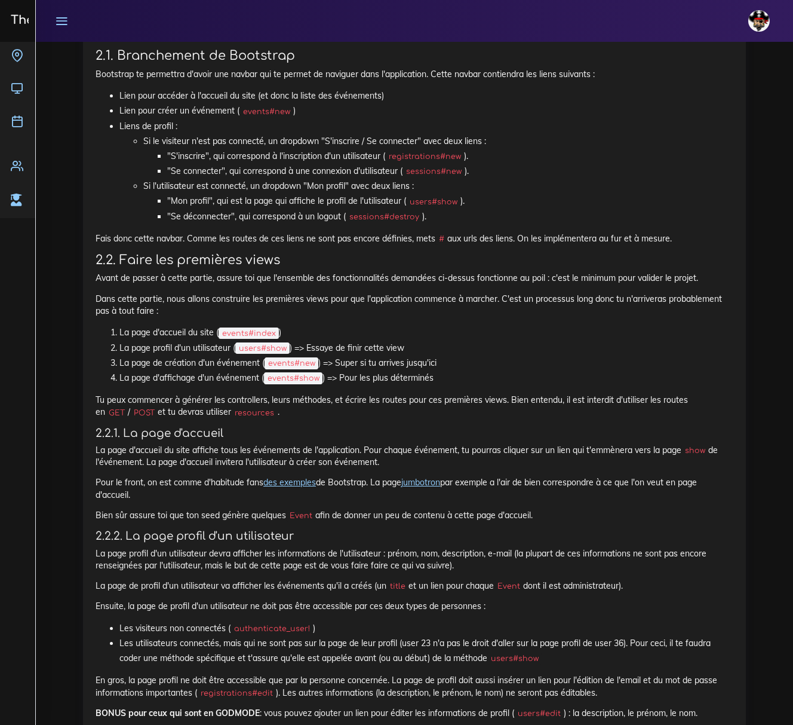
scroll to position [1096, 0]
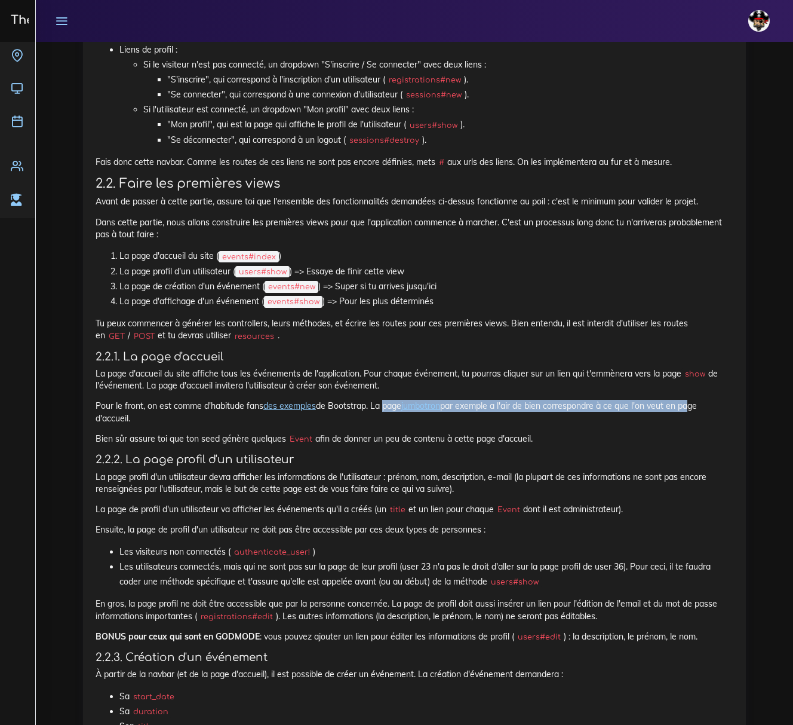
drag, startPoint x: 382, startPoint y: 407, endPoint x: 692, endPoint y: 406, distance: 309.5
click at [692, 406] on p "Pour le front, on est comme d'habitude fans des exemples de Bootstrap. La page …" at bounding box center [415, 412] width 638 height 24
click at [622, 438] on p "Bien sûr assure toi que ton seed génère quelques Event afin de donner un peu de…" at bounding box center [415, 439] width 638 height 12
drag, startPoint x: 197, startPoint y: 442, endPoint x: 592, endPoint y: 439, distance: 395.0
click at [574, 439] on p "Bien sûr assure toi que ton seed génère quelques Event afin de donner un peu de…" at bounding box center [415, 439] width 638 height 12
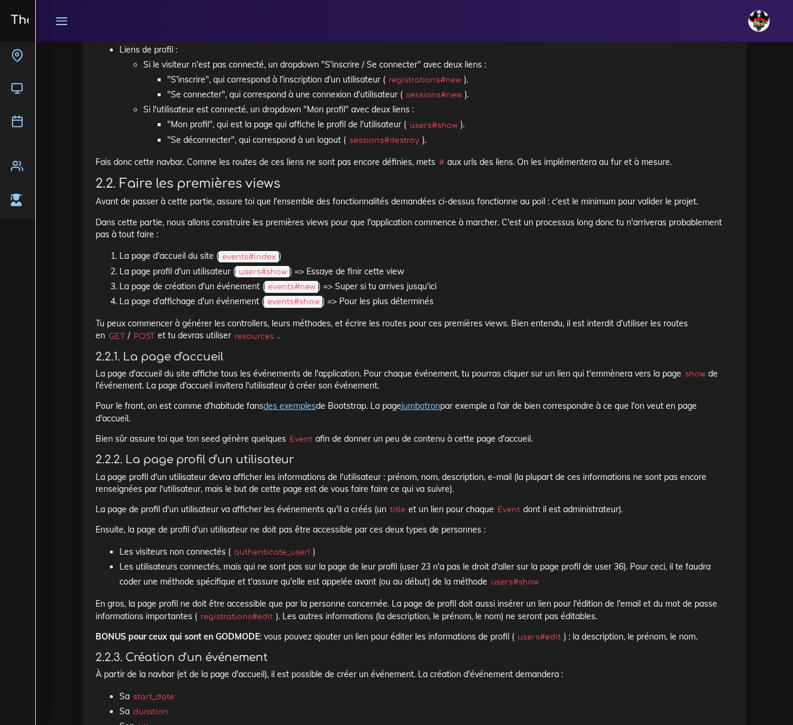
click at [619, 436] on p "Bien sûr assure toi que ton seed génère quelques Event afin de donner un peu de…" at bounding box center [415, 439] width 638 height 12
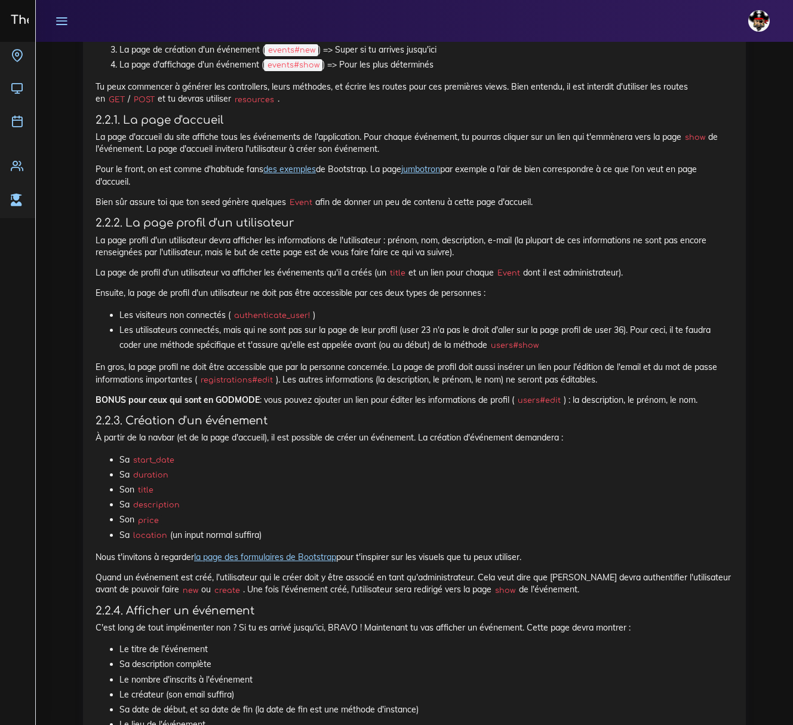
scroll to position [1335, 0]
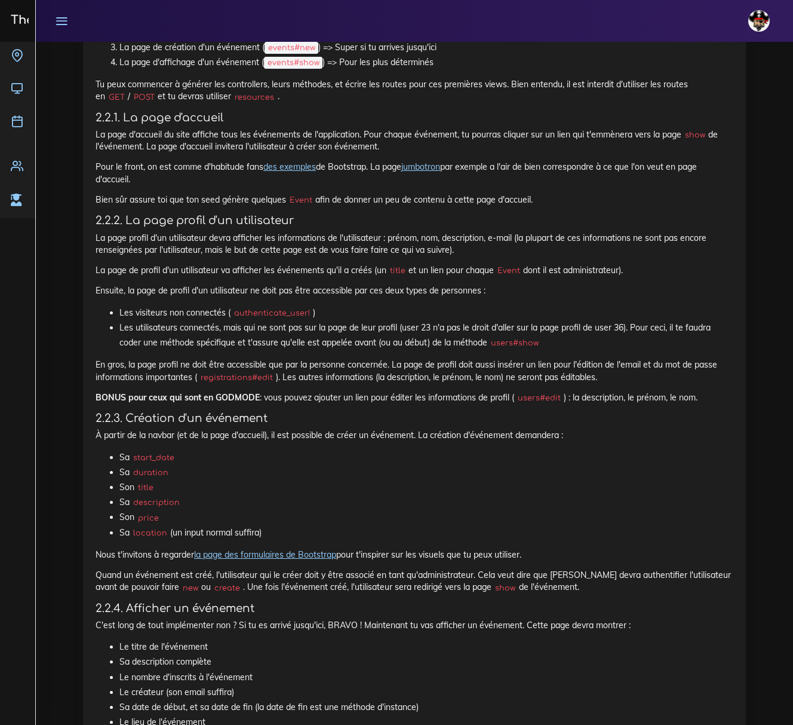
drag, startPoint x: 104, startPoint y: 451, endPoint x: 330, endPoint y: 534, distance: 240.8
click at [330, 534] on div "Eventbrite : Devise, PWA et premières views Maintenant que tu as un backend sol…" at bounding box center [415, 122] width 638 height 1478
click at [340, 529] on li "Sa location (un input normal suffira)" at bounding box center [426, 532] width 614 height 15
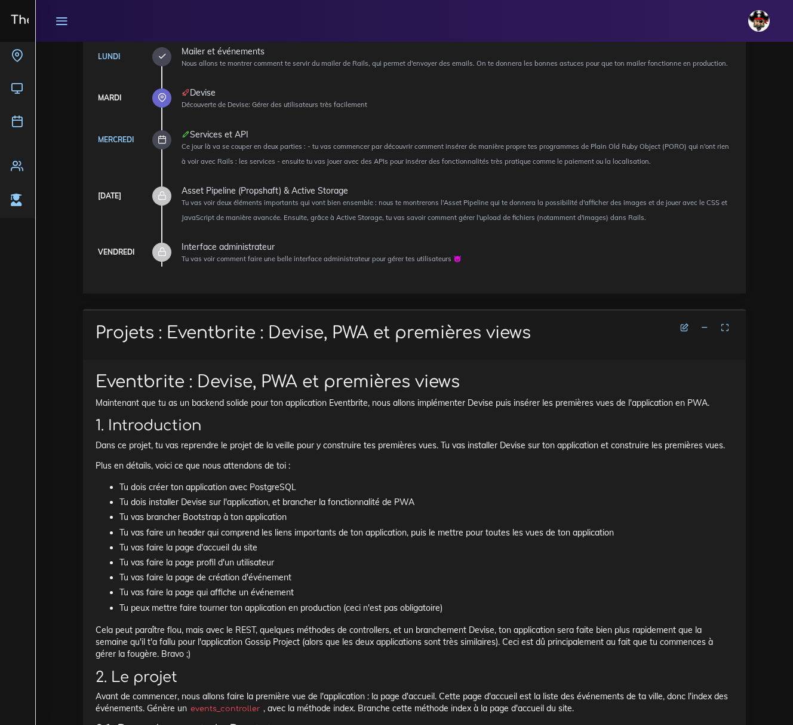
scroll to position [379, 0]
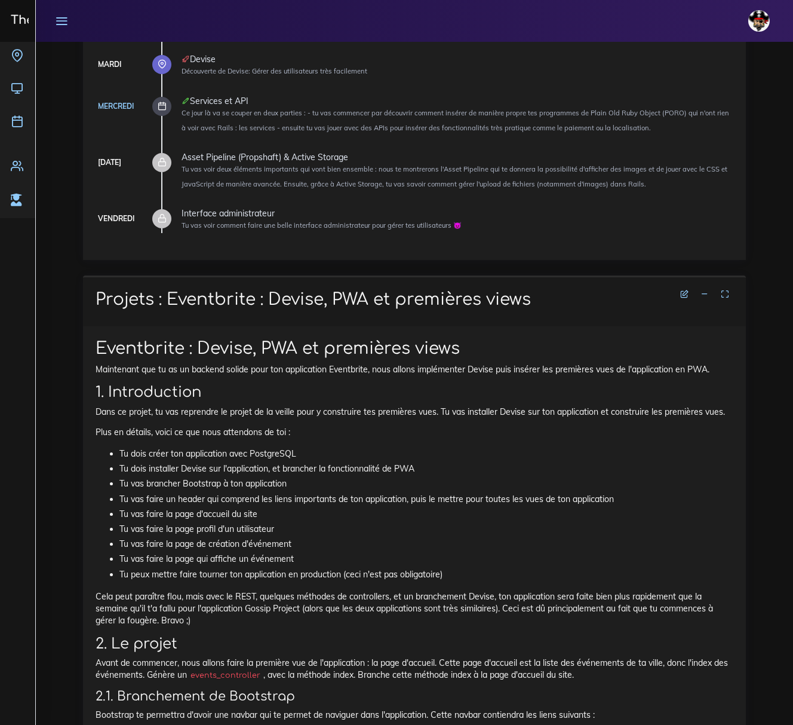
click at [708, 296] on icon at bounding box center [705, 294] width 8 height 8
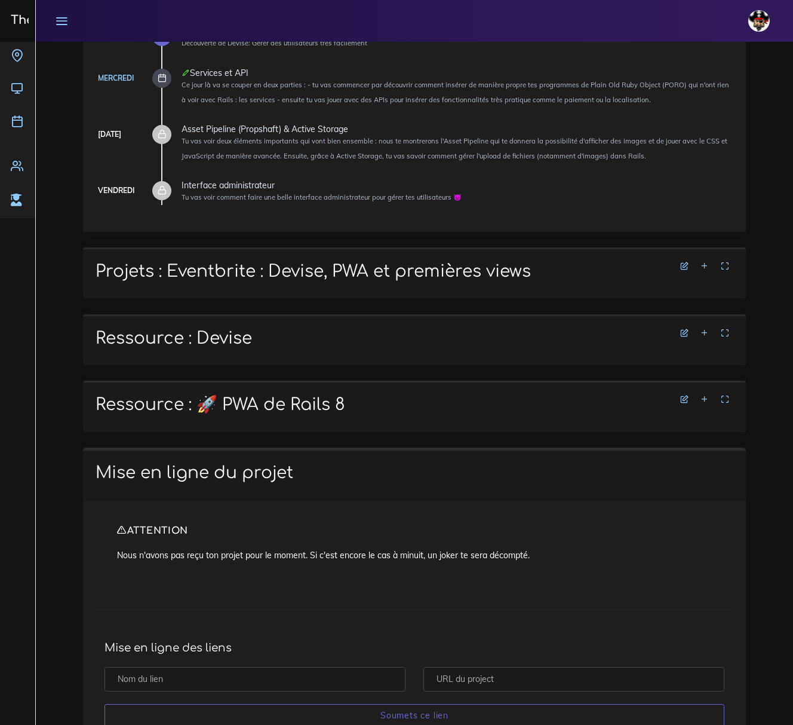
scroll to position [456, 0]
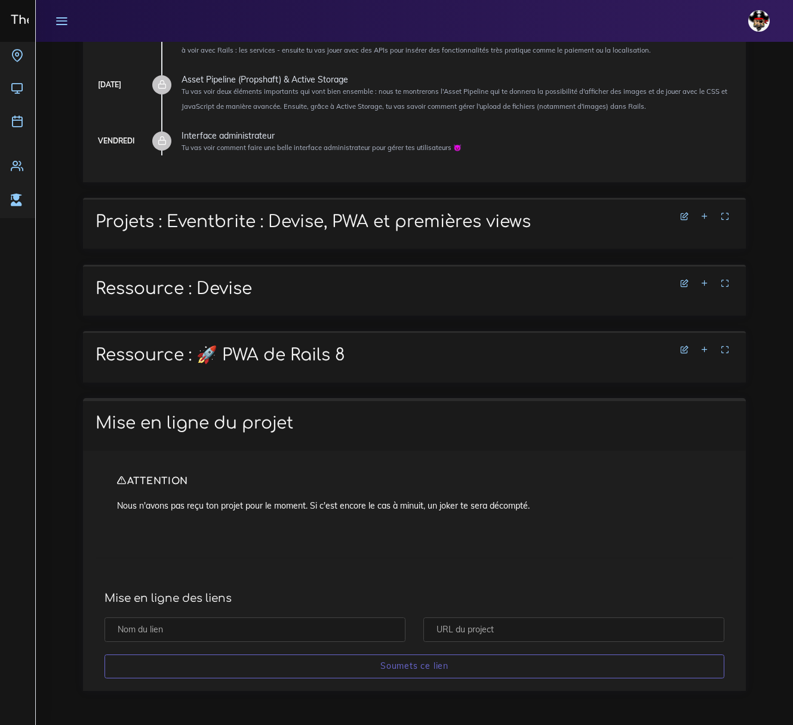
click at [709, 280] on icon at bounding box center [705, 283] width 8 height 8
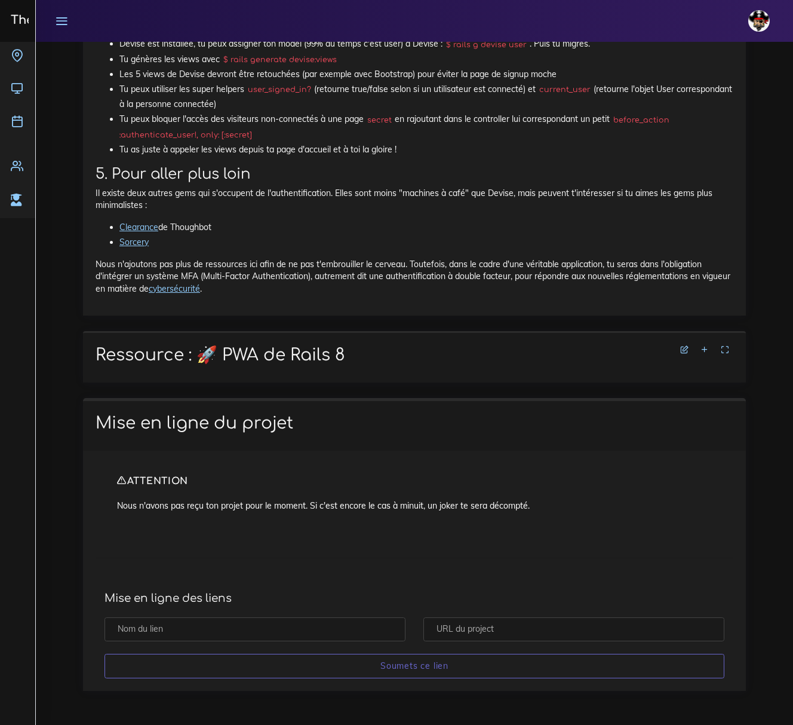
scroll to position [6554, 0]
click at [706, 347] on icon at bounding box center [705, 349] width 8 height 8
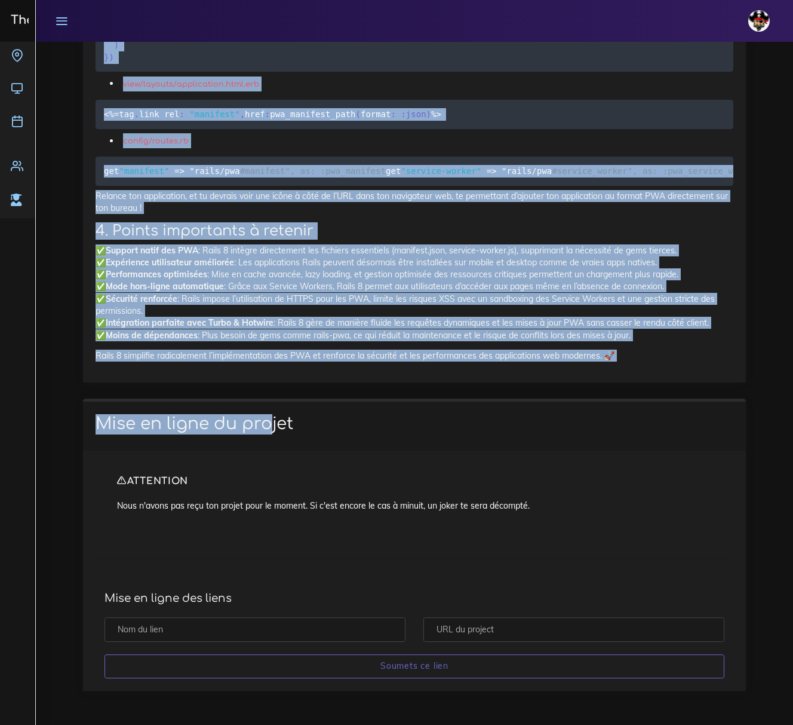
scroll to position [7968, 0]
drag, startPoint x: 97, startPoint y: 381, endPoint x: 633, endPoint y: 367, distance: 536.7
copy div "Loremipsu : Dolors Ametco Adipis eli sed doe tem inci utlab e'doloremagnaaliqu …"
